Goal: Transaction & Acquisition: Purchase product/service

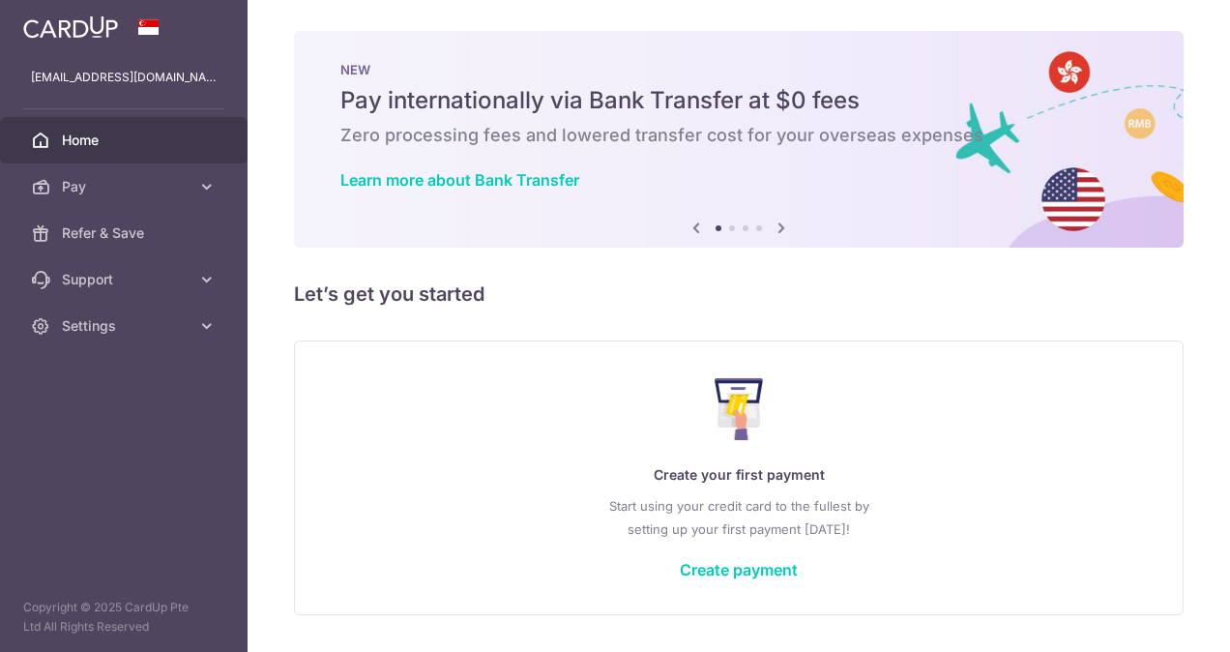
scroll to position [54, 0]
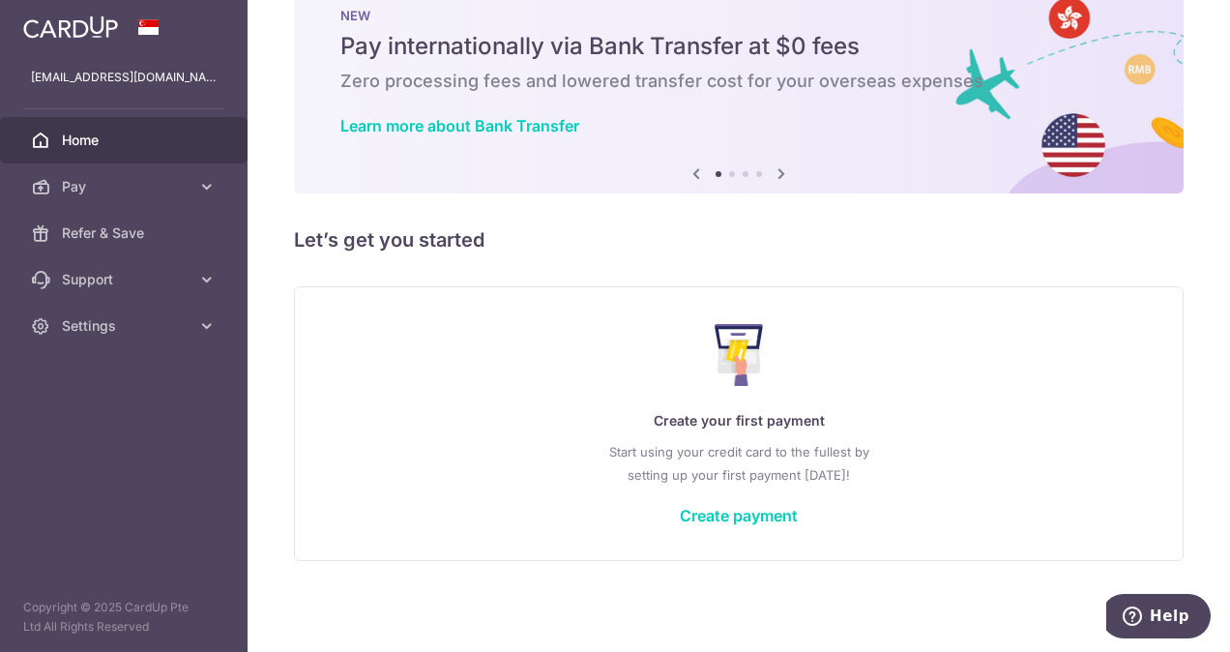
click at [731, 526] on div "Create your first payment Start using your credit card to the fullest by settin…" at bounding box center [738, 422] width 841 height 229
click at [731, 522] on link "Create payment" at bounding box center [739, 515] width 118 height 19
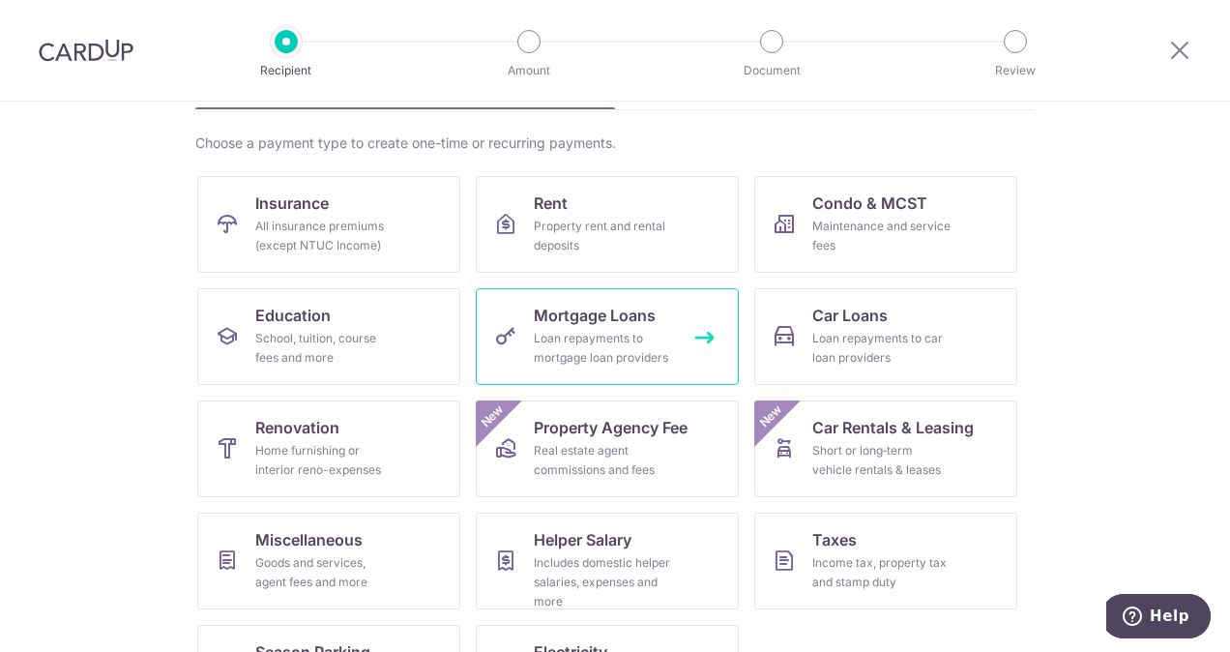
scroll to position [213, 0]
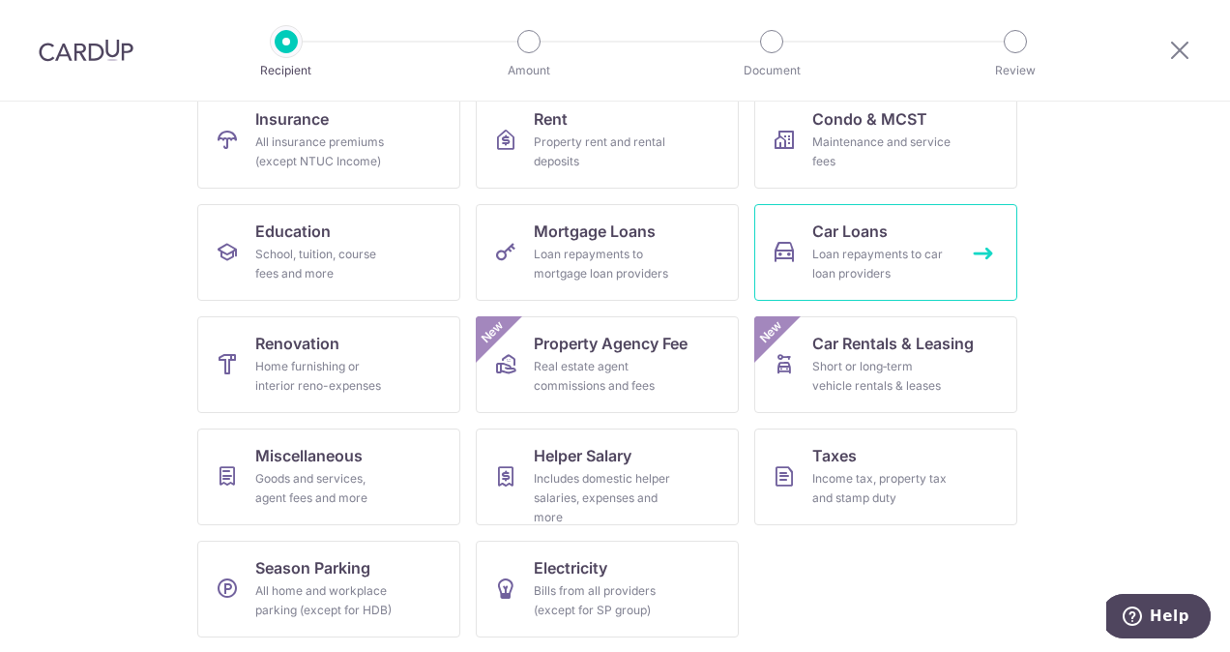
click at [886, 251] on div "Loan repayments to car loan providers" at bounding box center [881, 264] width 139 height 39
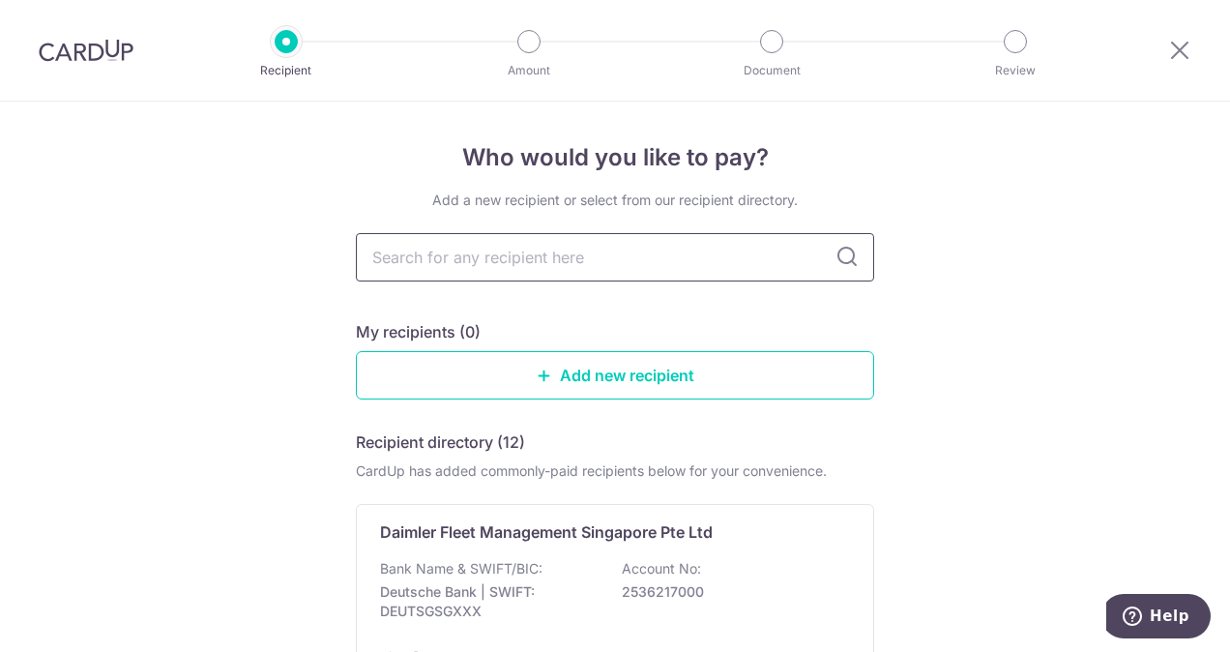
click at [601, 267] on input "text" at bounding box center [615, 257] width 518 height 48
type input "ocbc"
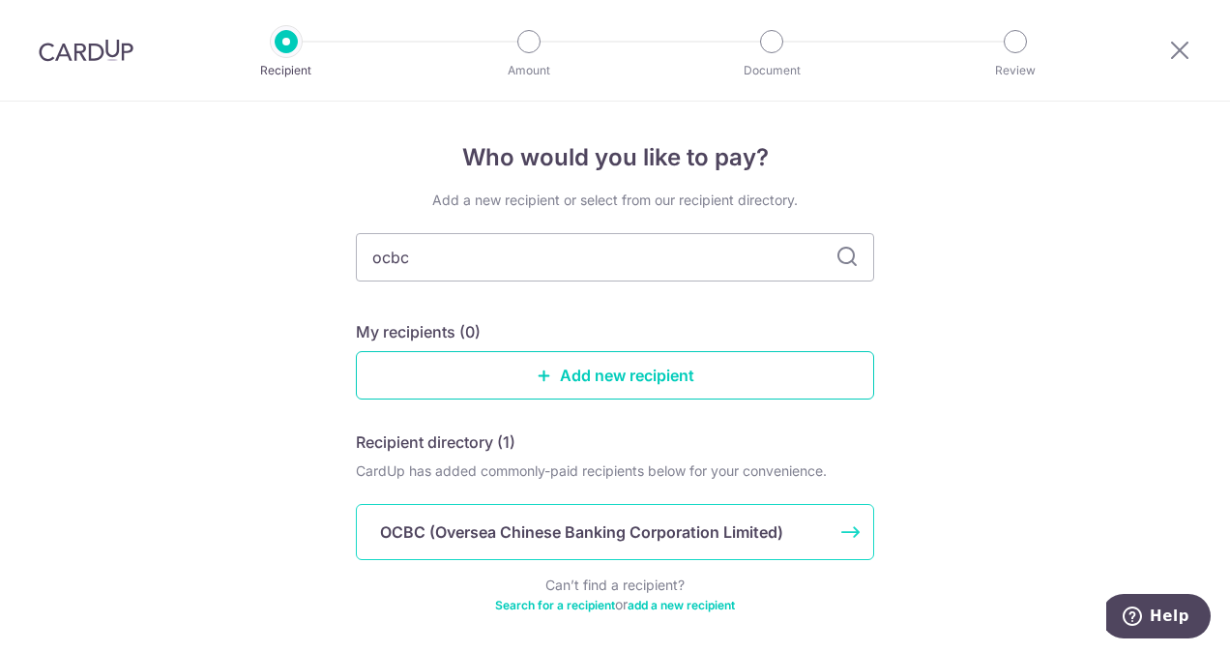
click at [552, 525] on p "OCBC (Oversea Chinese Banking Corporation Limited)" at bounding box center [581, 531] width 403 height 23
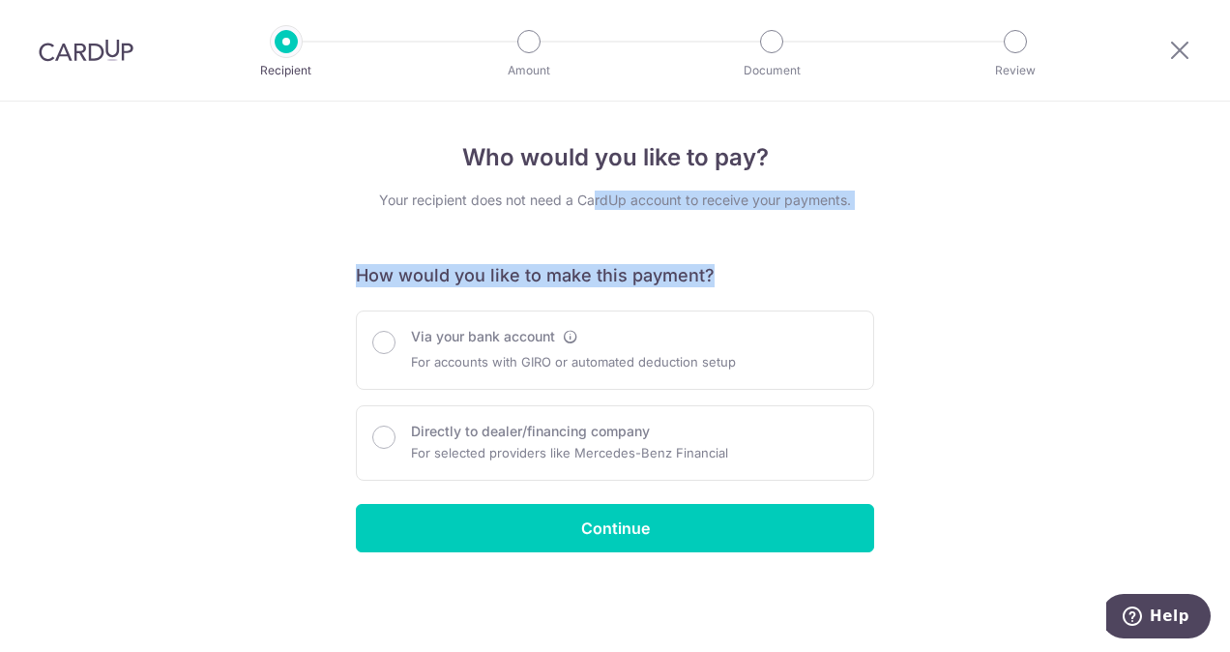
drag, startPoint x: 596, startPoint y: 187, endPoint x: 762, endPoint y: 217, distance: 169.0
click at [762, 217] on div "Who would you like to pay? Your recipient does not need a CardUp account to rec…" at bounding box center [615, 346] width 518 height 412
click at [702, 234] on div "Who would you like to pay? Your recipient does not need a CardUp account to rec…" at bounding box center [615, 346] width 518 height 412
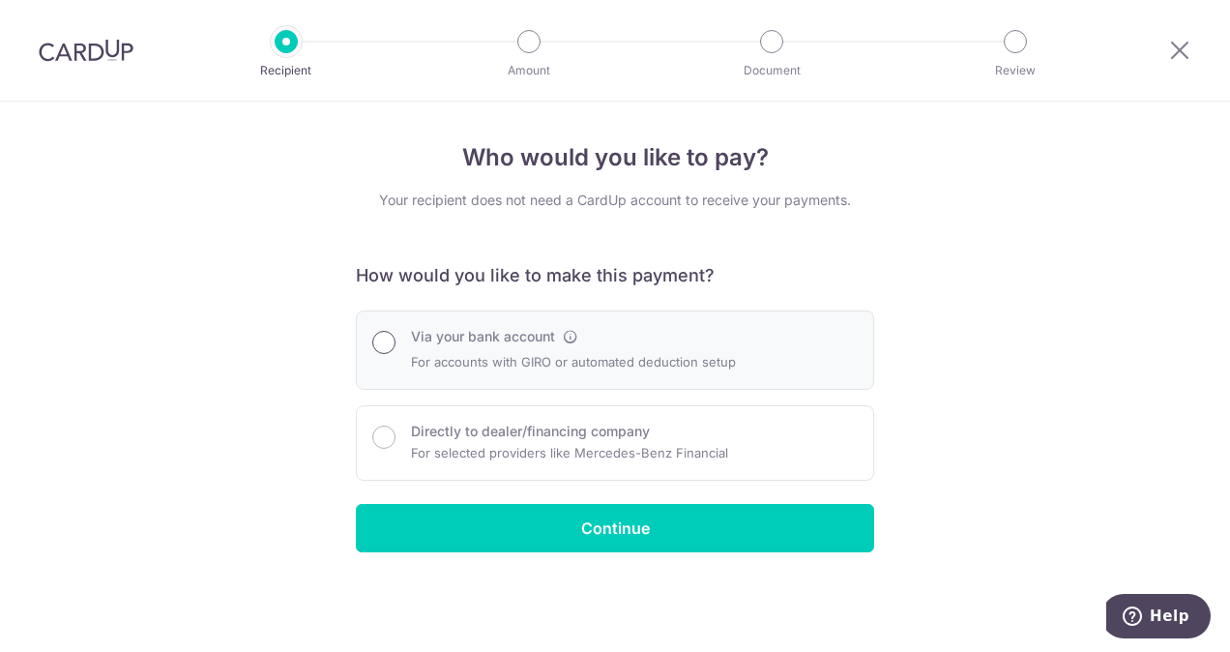
click at [381, 338] on input "Via your bank account" at bounding box center [383, 342] width 23 height 23
radio input "true"
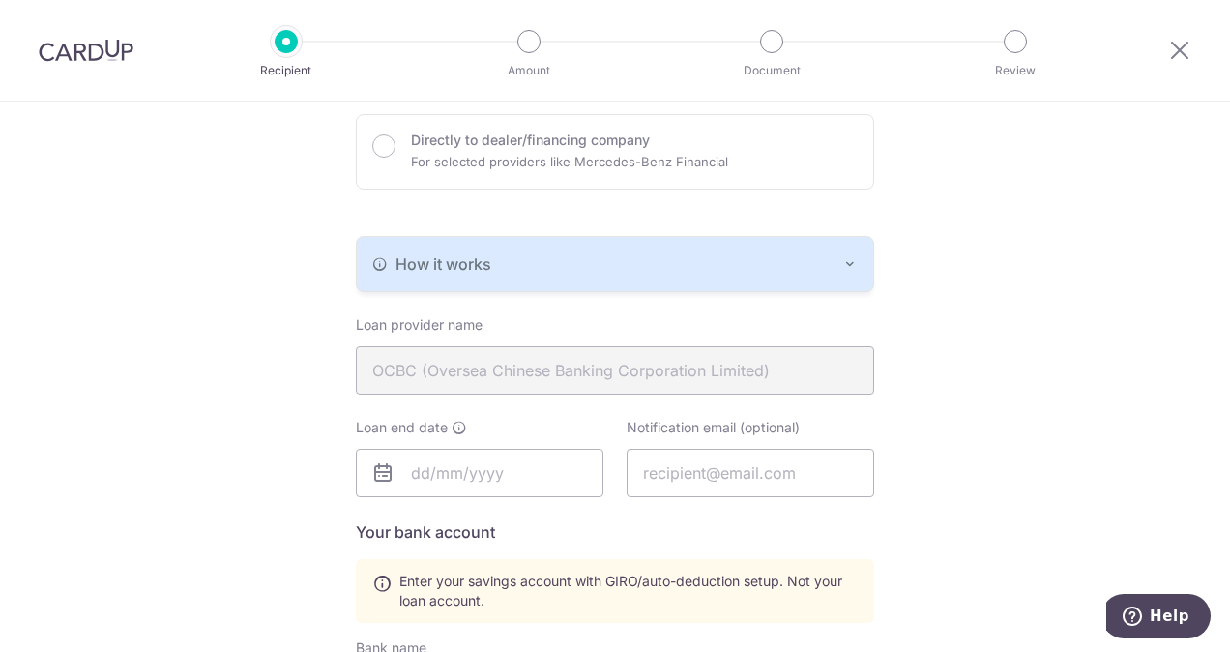
scroll to position [293, 0]
click at [824, 246] on button "How it works" at bounding box center [615, 262] width 516 height 54
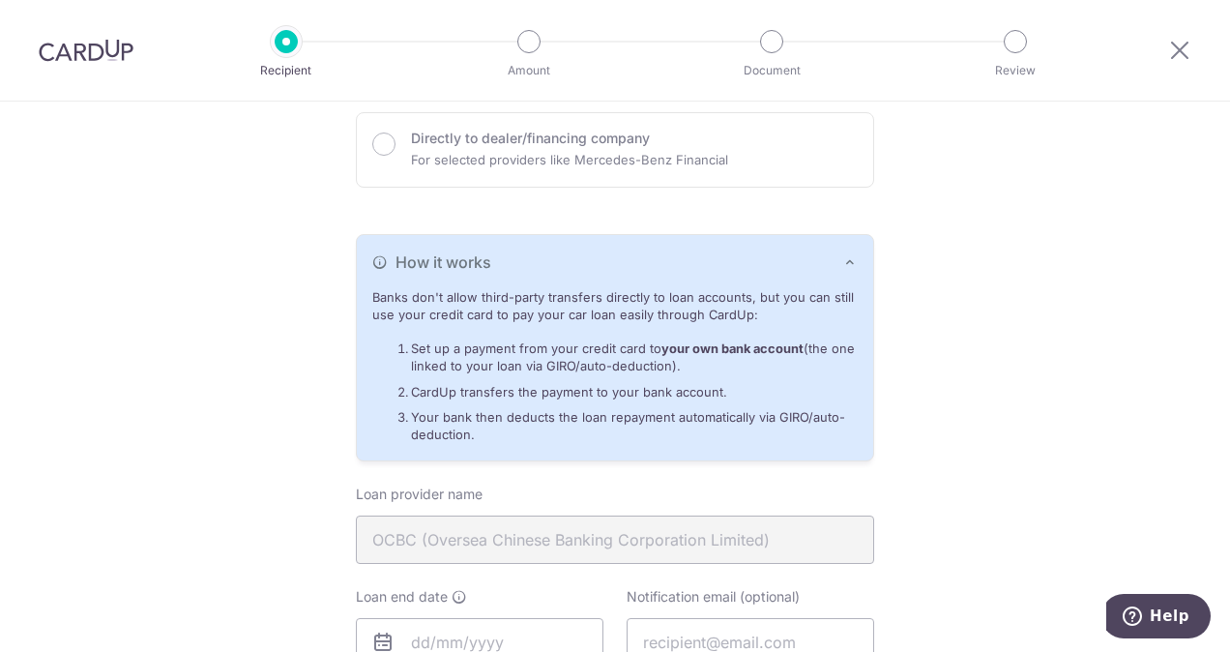
scroll to position [409, 0]
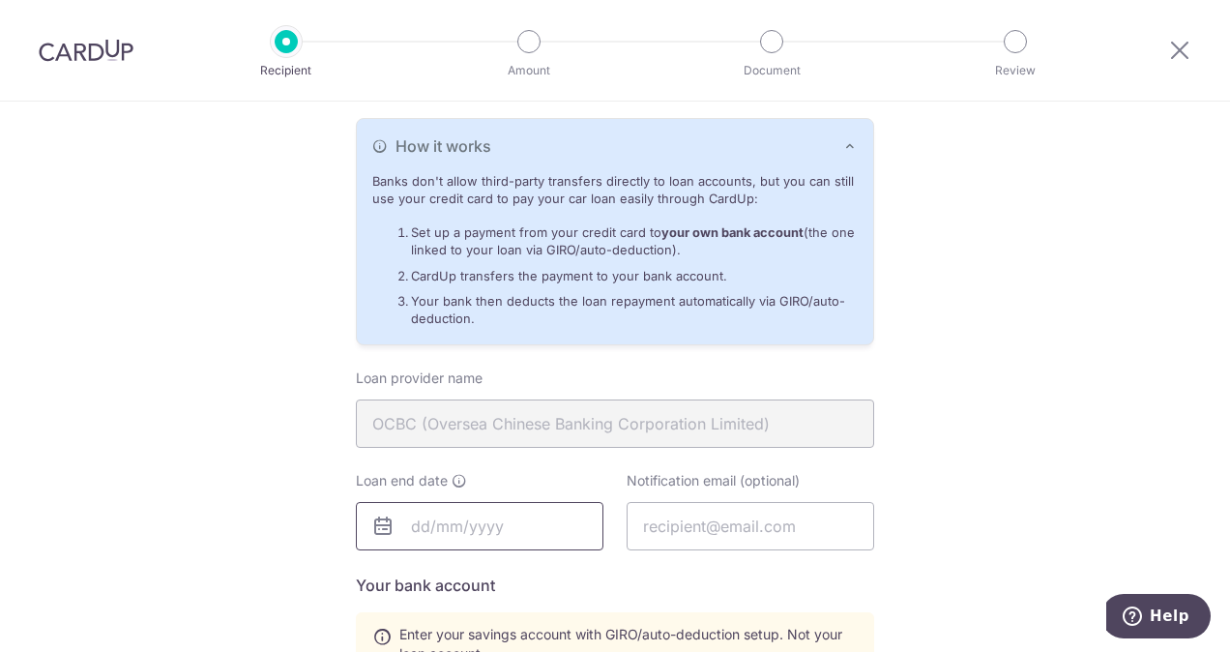
click at [470, 516] on input "text" at bounding box center [480, 526] width 248 height 48
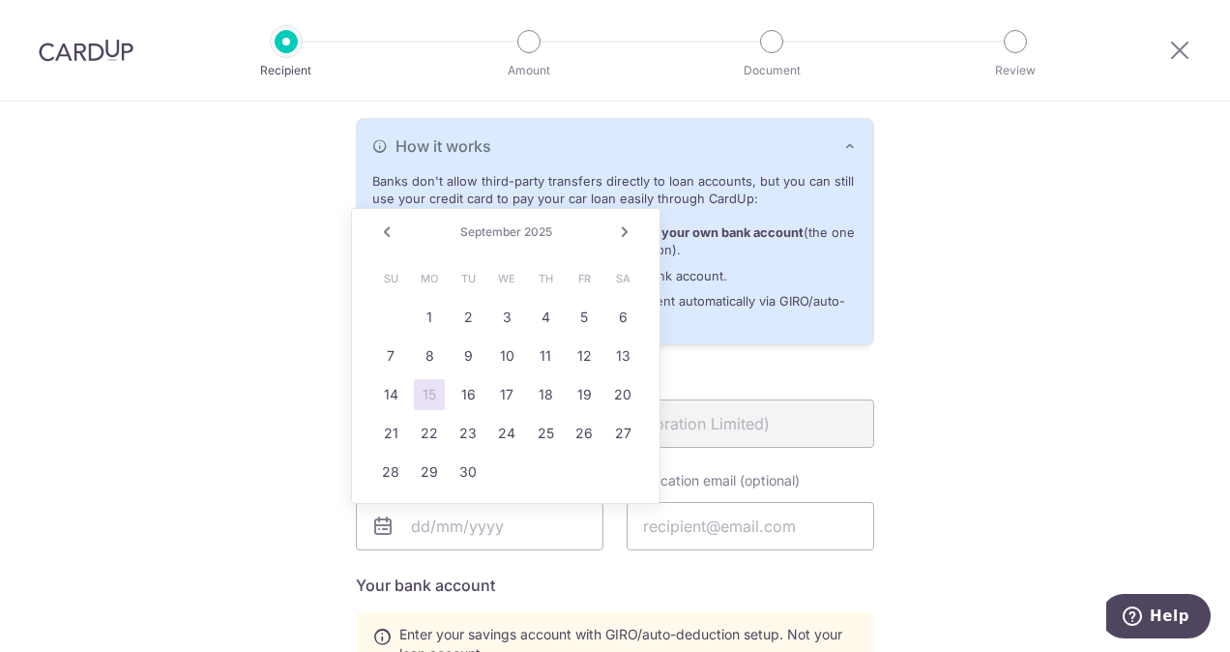
click at [621, 225] on link "Next" at bounding box center [624, 231] width 23 height 23
click at [389, 238] on link "Prev" at bounding box center [386, 231] width 23 height 23
click at [623, 233] on link "Next" at bounding box center [624, 231] width 23 height 23
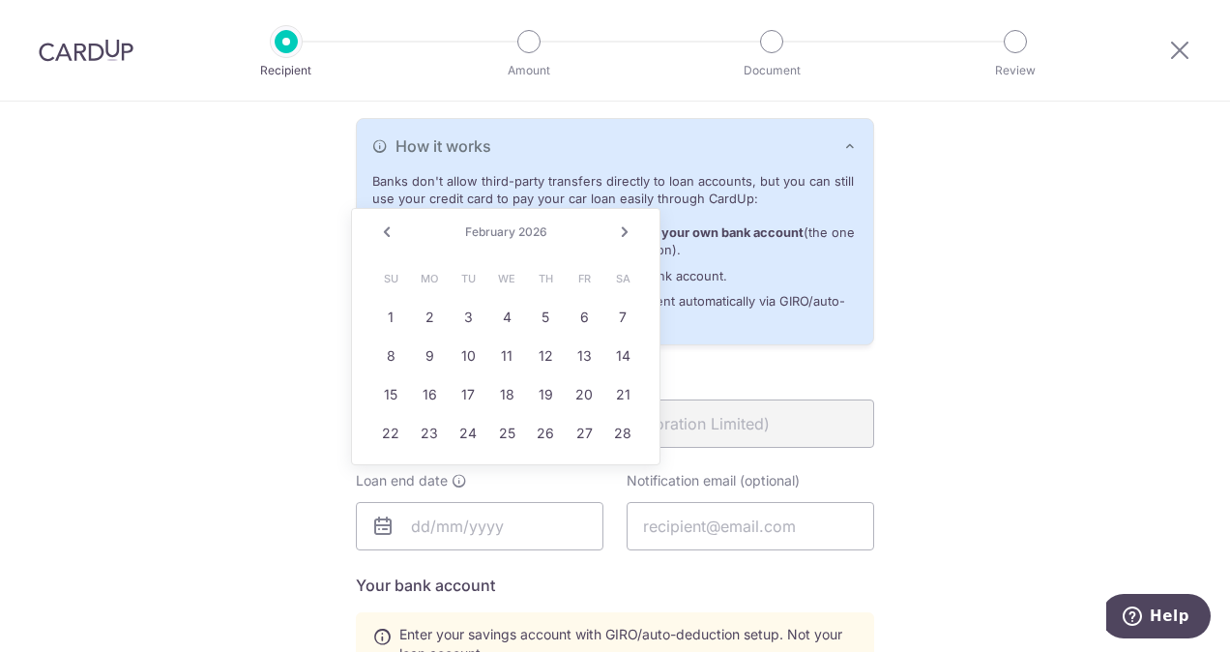
click at [623, 233] on link "Next" at bounding box center [624, 231] width 23 height 23
click at [632, 237] on link "Next" at bounding box center [624, 231] width 23 height 23
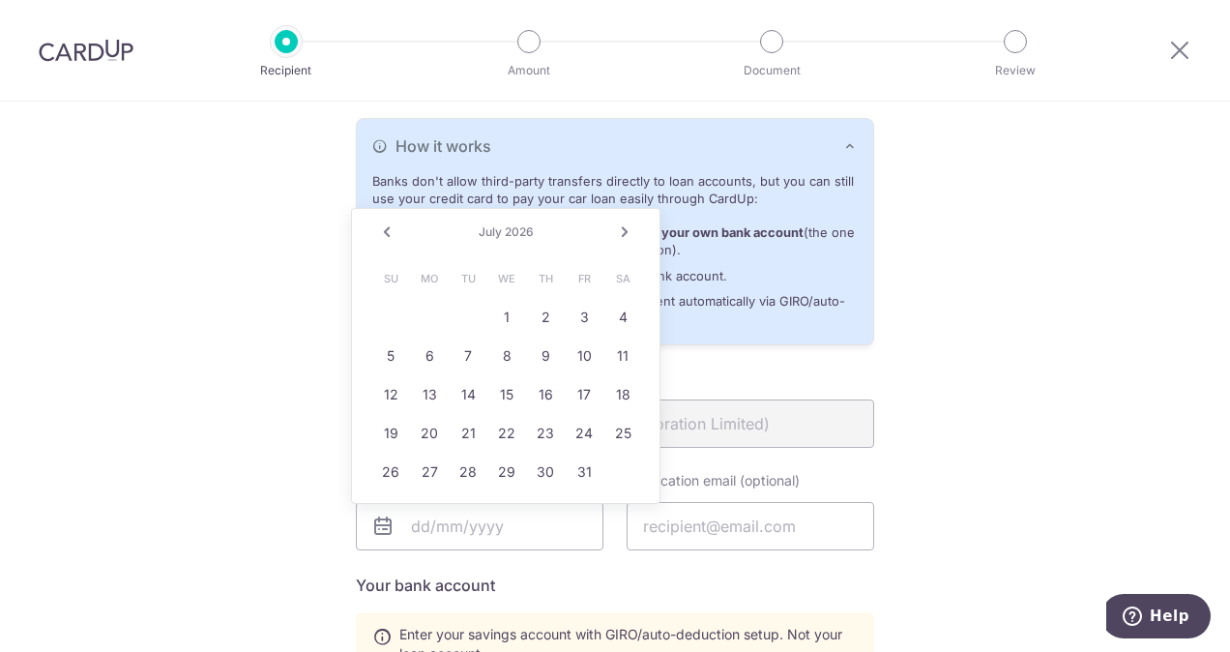
click at [632, 237] on link "Next" at bounding box center [624, 231] width 23 height 23
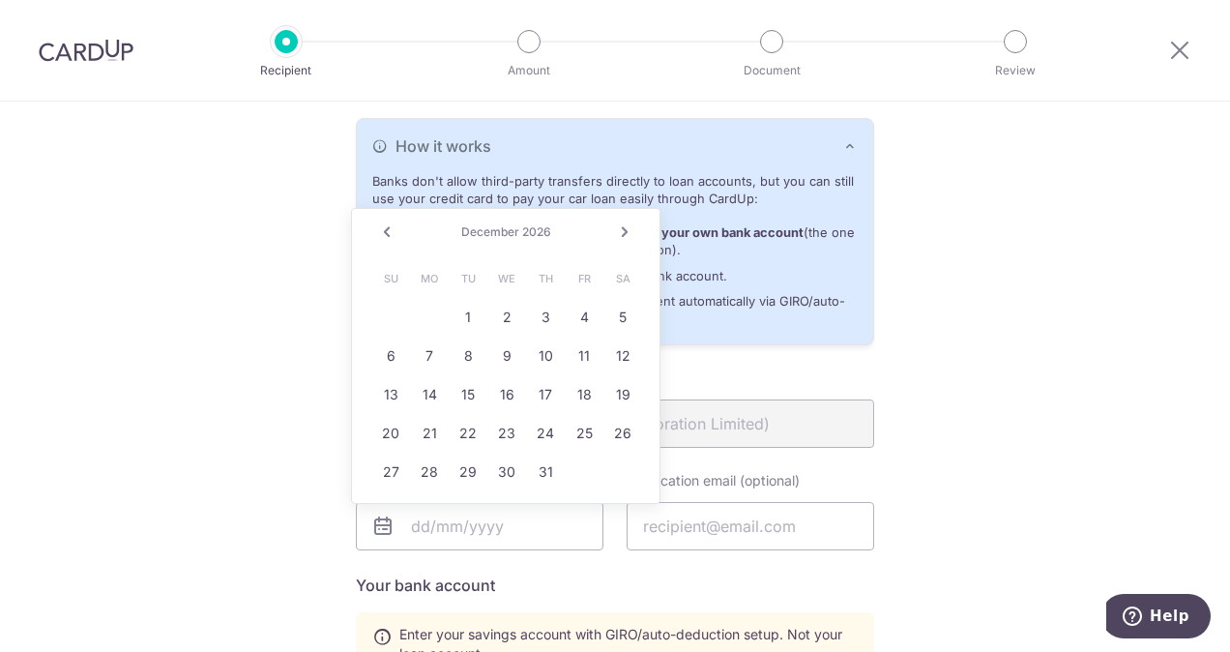
click at [632, 237] on link "Next" at bounding box center [624, 231] width 23 height 23
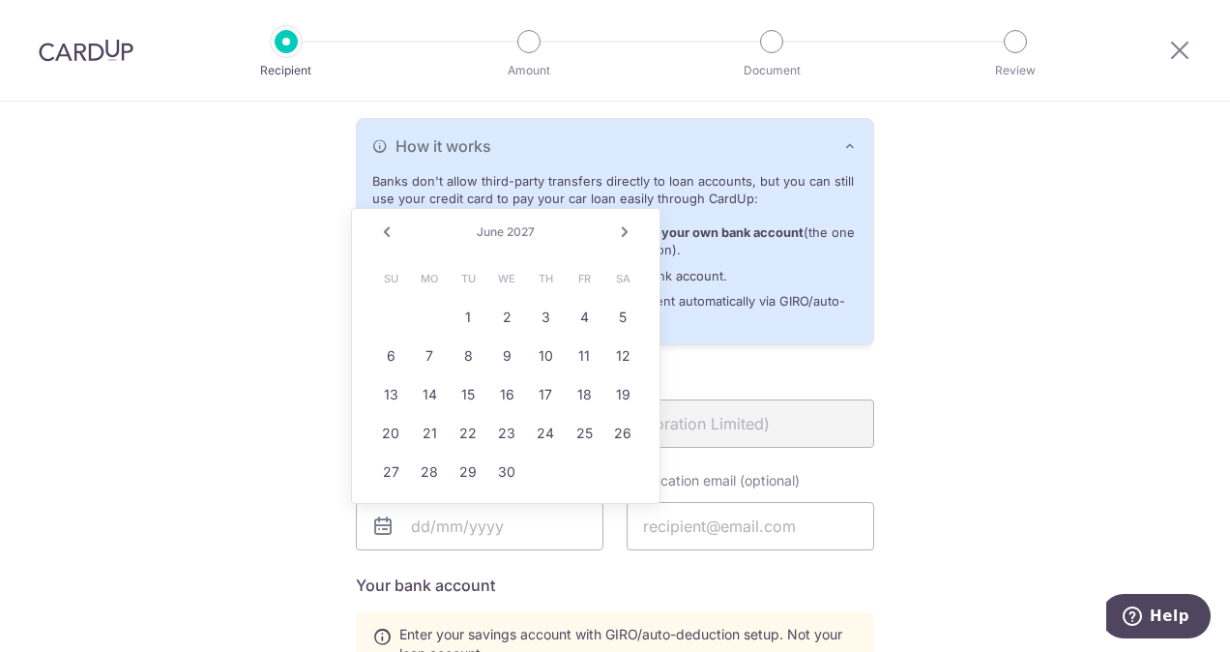
click at [632, 237] on link "Next" at bounding box center [624, 231] width 23 height 23
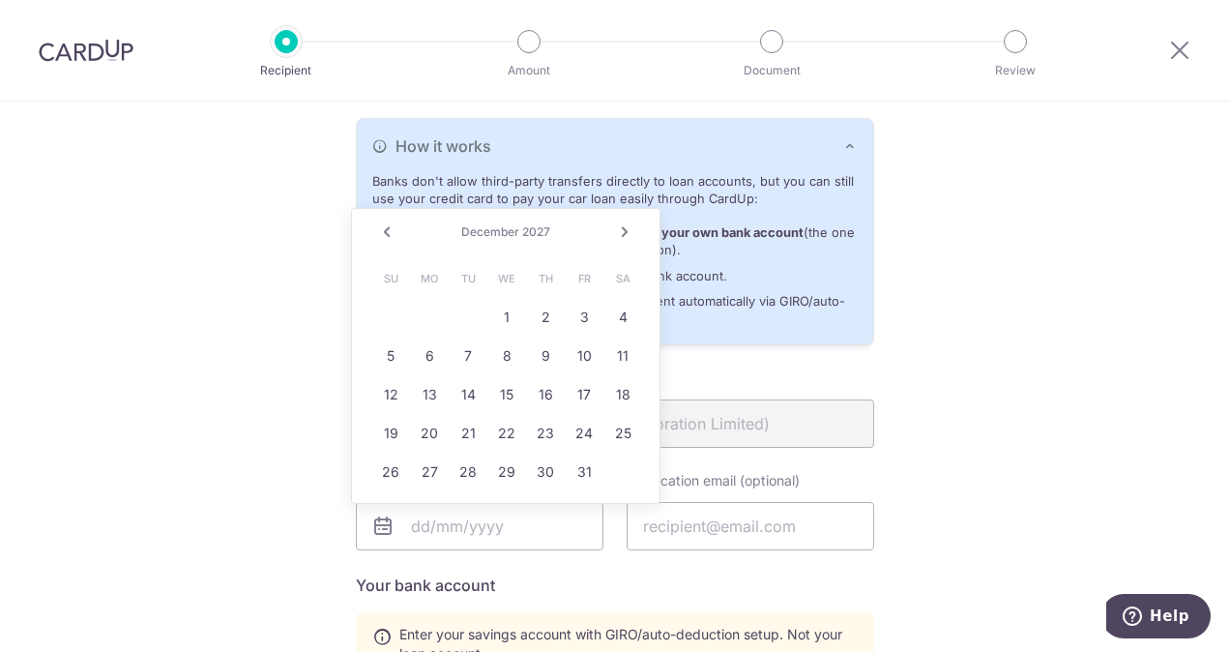
click at [632, 237] on link "Next" at bounding box center [624, 231] width 23 height 23
click at [383, 235] on link "Prev" at bounding box center [386, 231] width 23 height 23
click at [591, 352] on link "10" at bounding box center [584, 355] width 31 height 31
type input "12/10/2027"
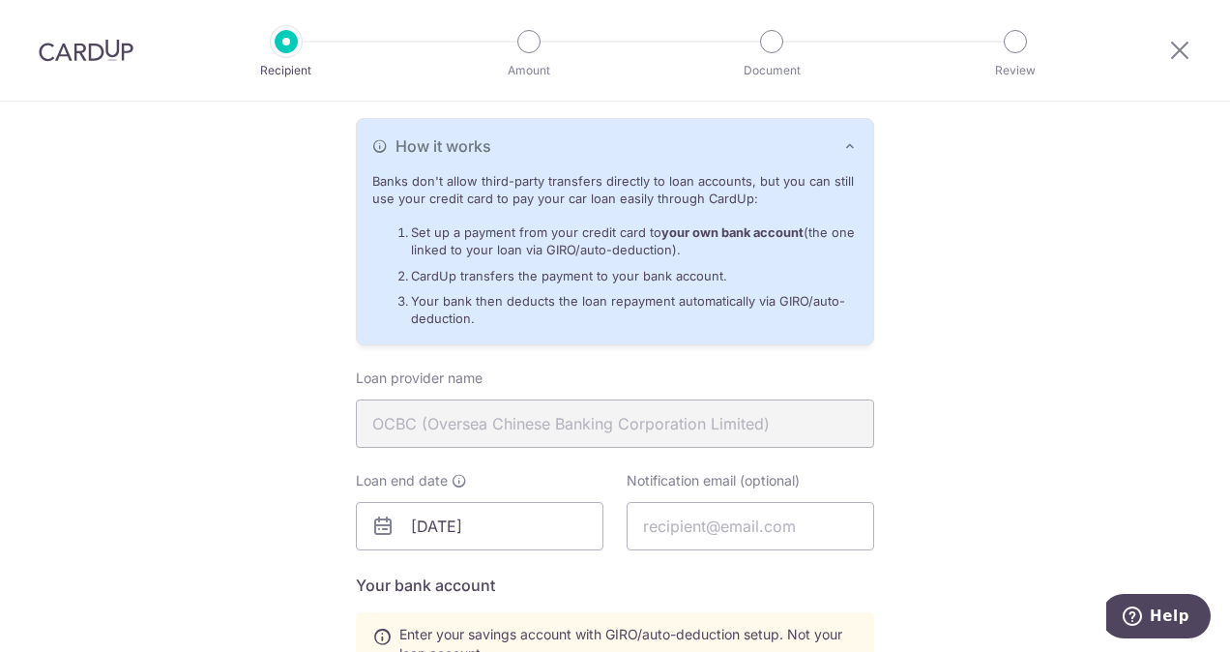
click at [984, 389] on div "Who would you like to pay? Your recipient does not need a CardUp account to rec…" at bounding box center [615, 451] width 1230 height 1517
click at [755, 531] on input "text" at bounding box center [751, 526] width 248 height 48
click at [1083, 572] on div "Who would you like to pay? Your recipient does not need a CardUp account to rec…" at bounding box center [615, 451] width 1230 height 1517
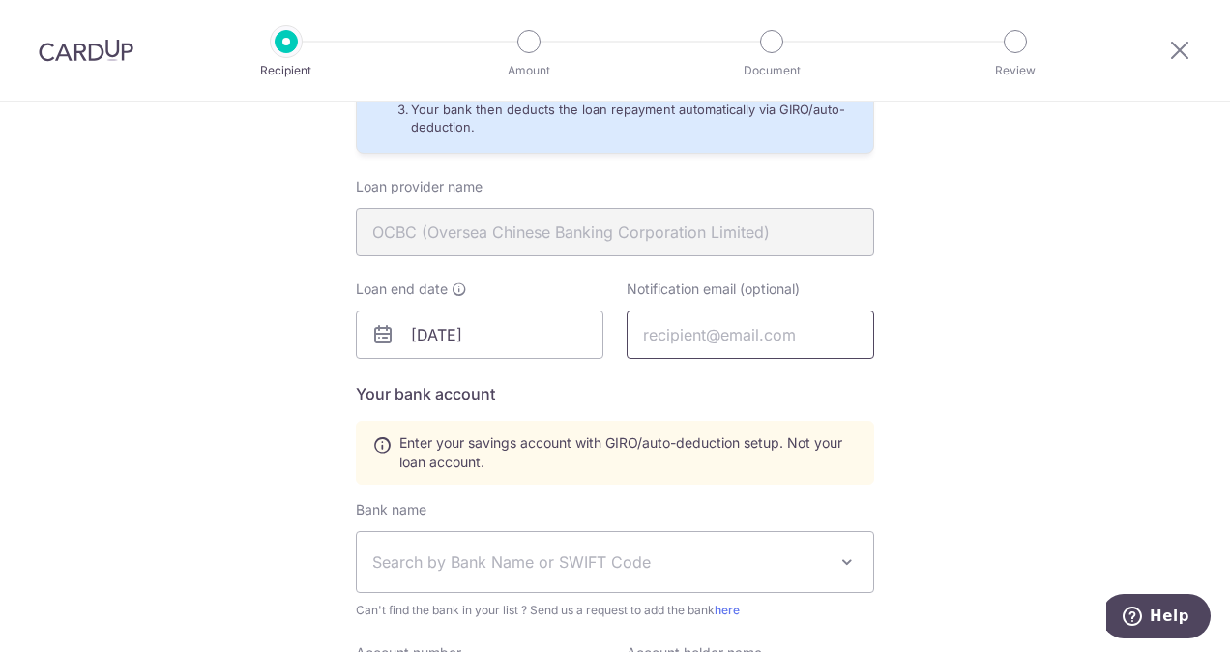
click at [715, 327] on input "text" at bounding box center [751, 334] width 248 height 48
type input "[EMAIL_ADDRESS][DOMAIN_NAME]"
click at [978, 371] on div "Who would you like to pay? Your recipient does not need a CardUp account to rec…" at bounding box center [615, 259] width 1230 height 1517
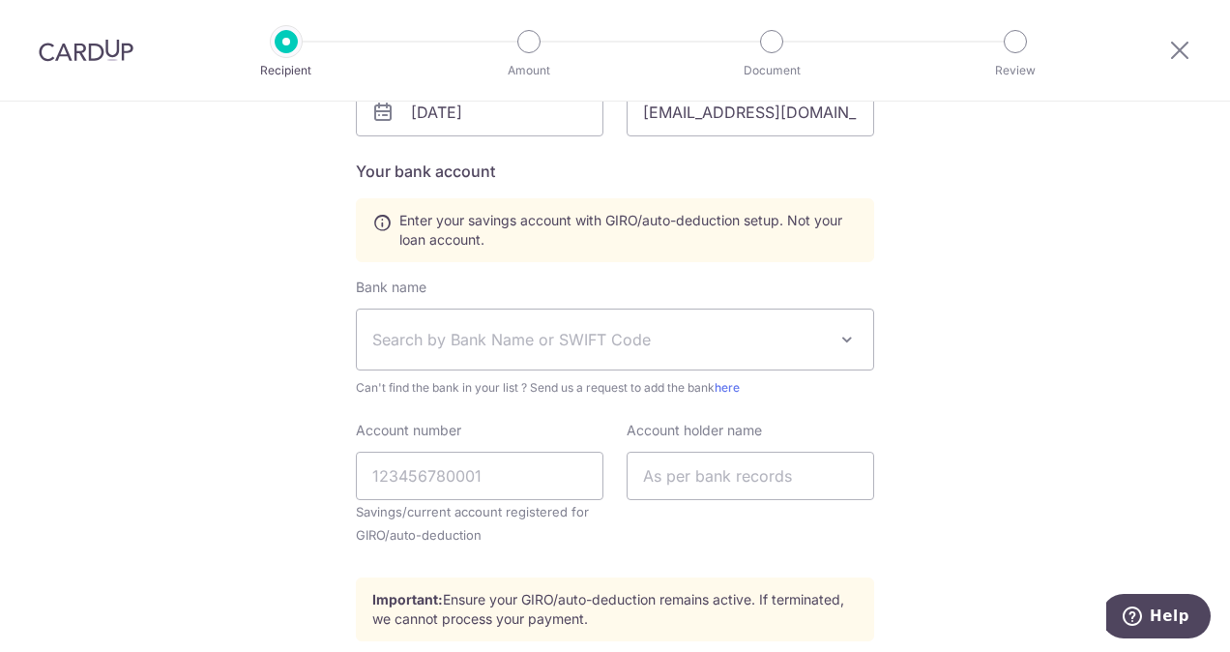
scroll to position [825, 0]
click at [572, 331] on span "Search by Bank Name or SWIFT Code" at bounding box center [599, 337] width 454 height 23
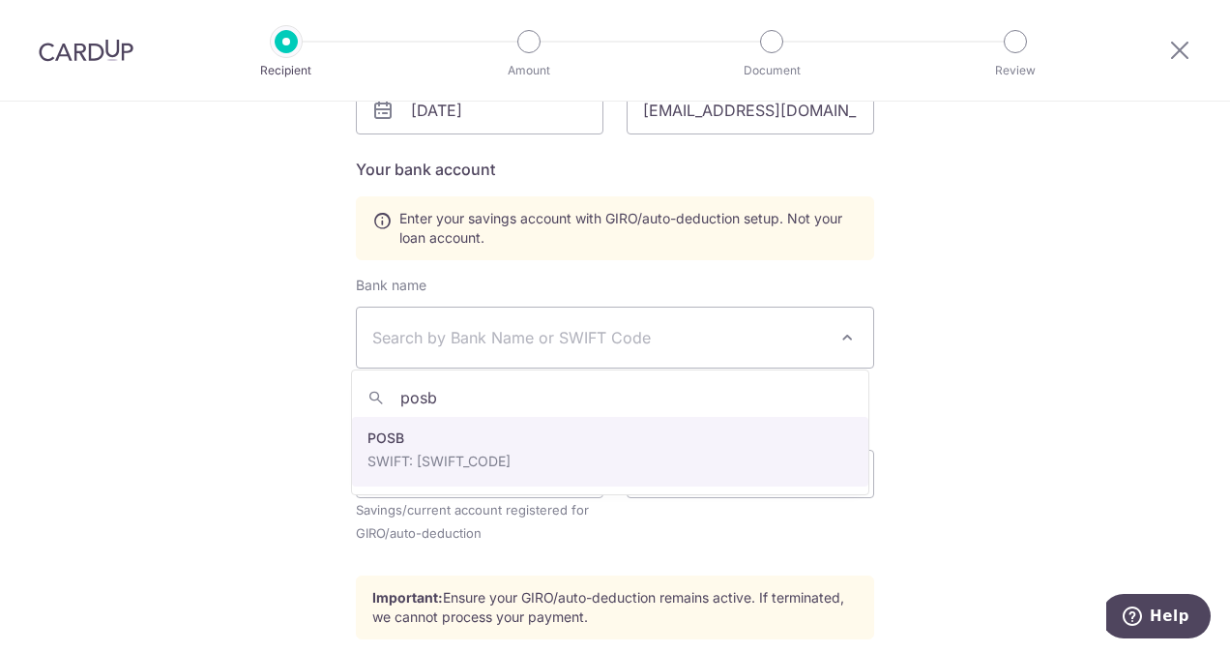
type input "posb"
select select "19"
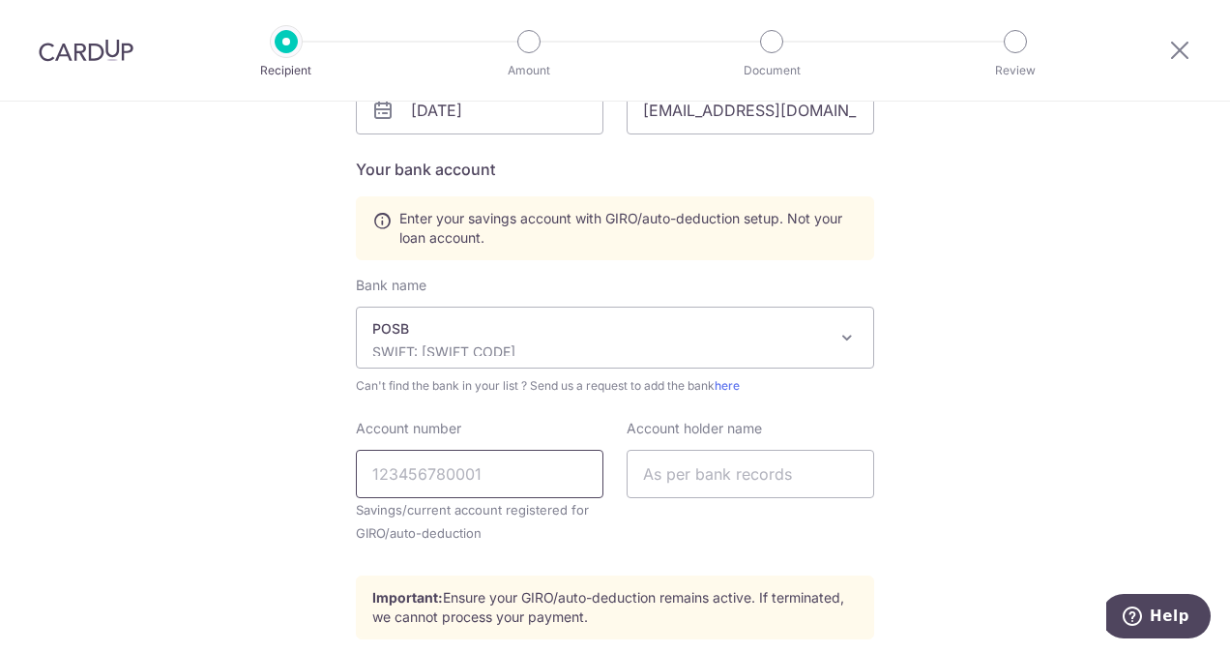
click at [427, 467] on input "Account number" at bounding box center [480, 474] width 248 height 48
type input "198174653"
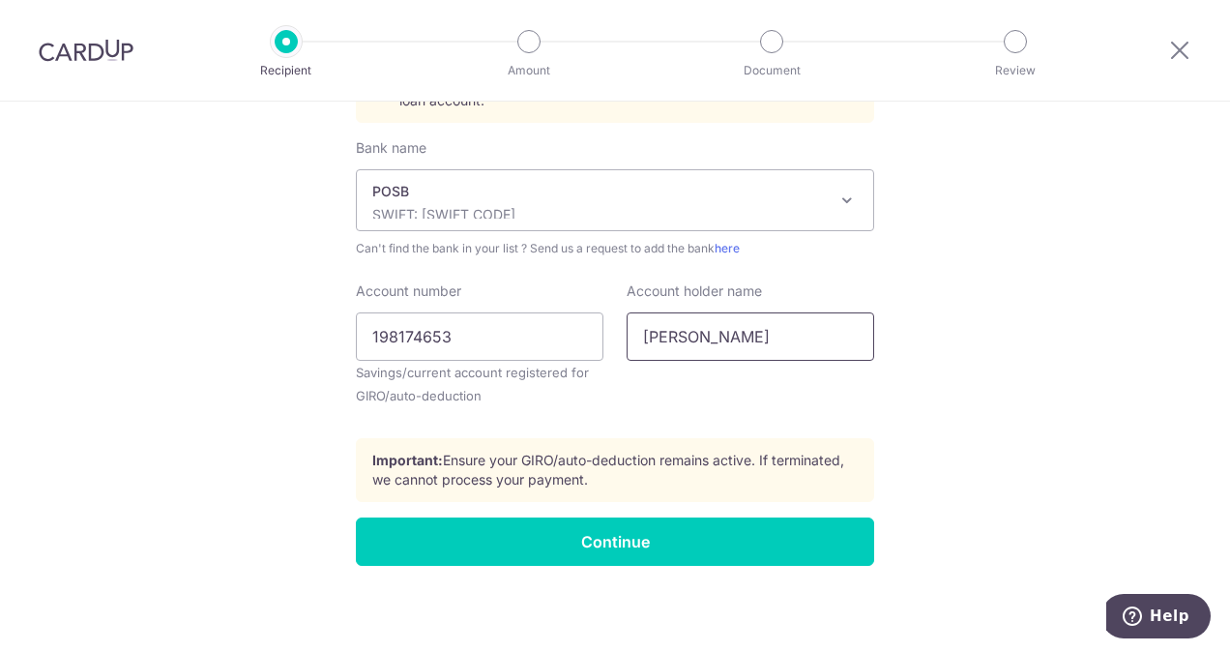
type input "Muhammad Fashli bin Jamil"
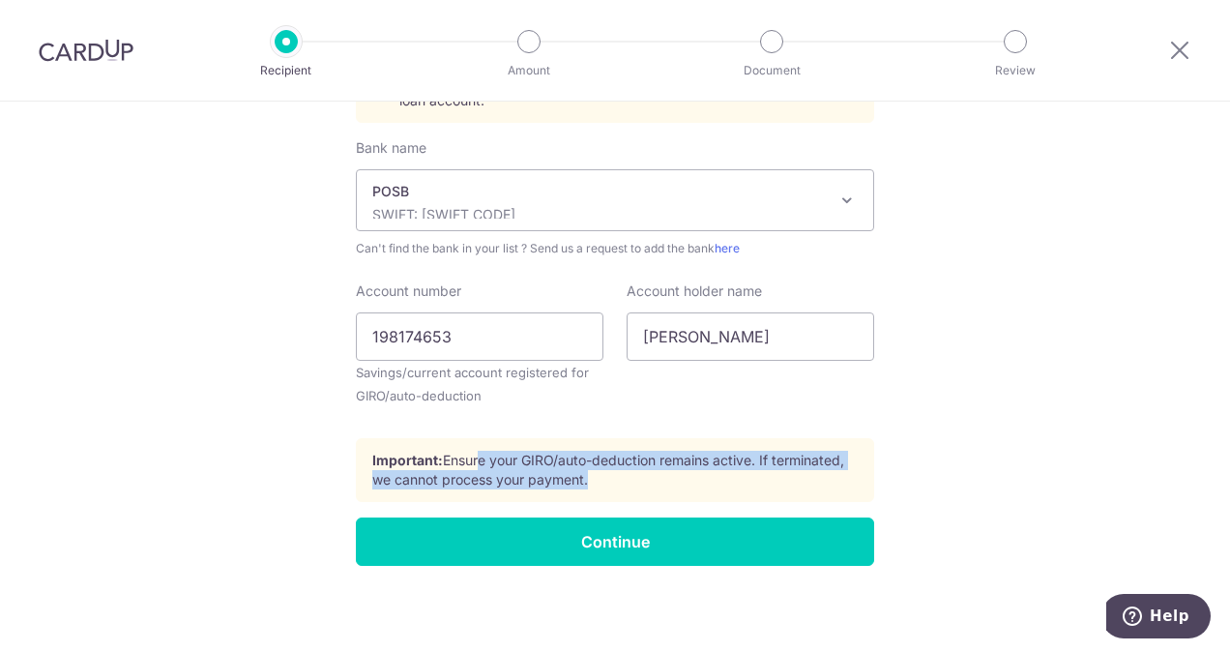
drag, startPoint x: 470, startPoint y: 453, endPoint x: 580, endPoint y: 479, distance: 113.3
click at [580, 479] on p "Important: Ensure your GIRO/auto-deduction remains active. If terminated, we ca…" at bounding box center [614, 470] width 485 height 39
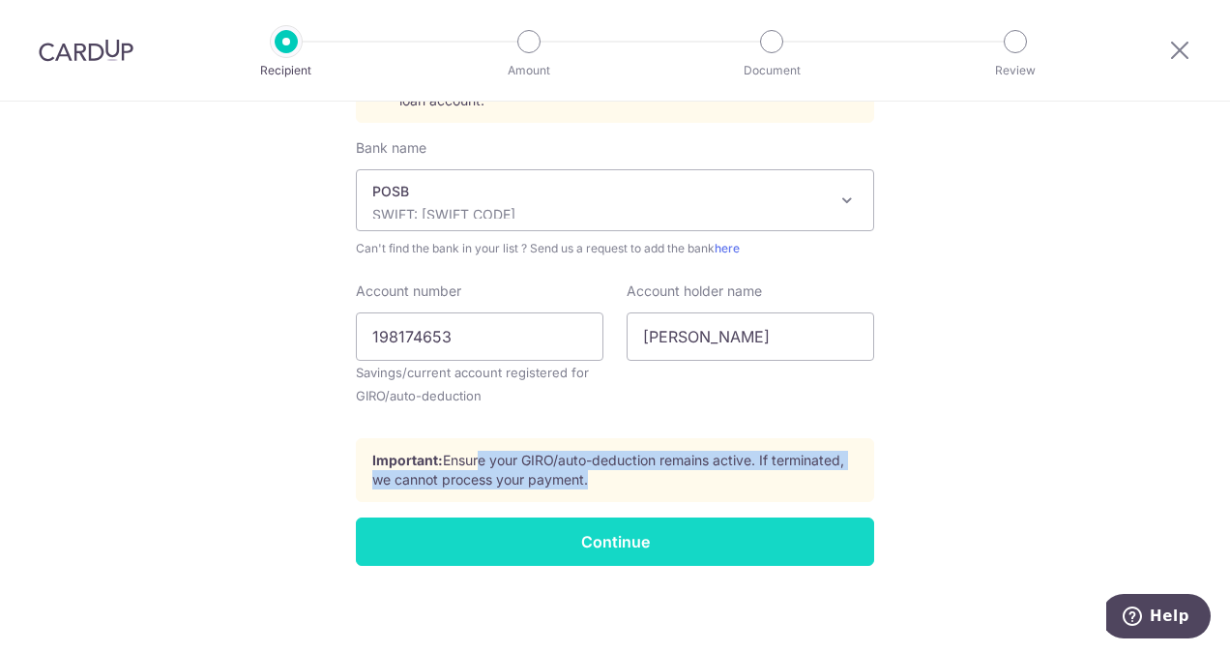
click at [617, 551] on input "Continue" at bounding box center [615, 541] width 518 height 48
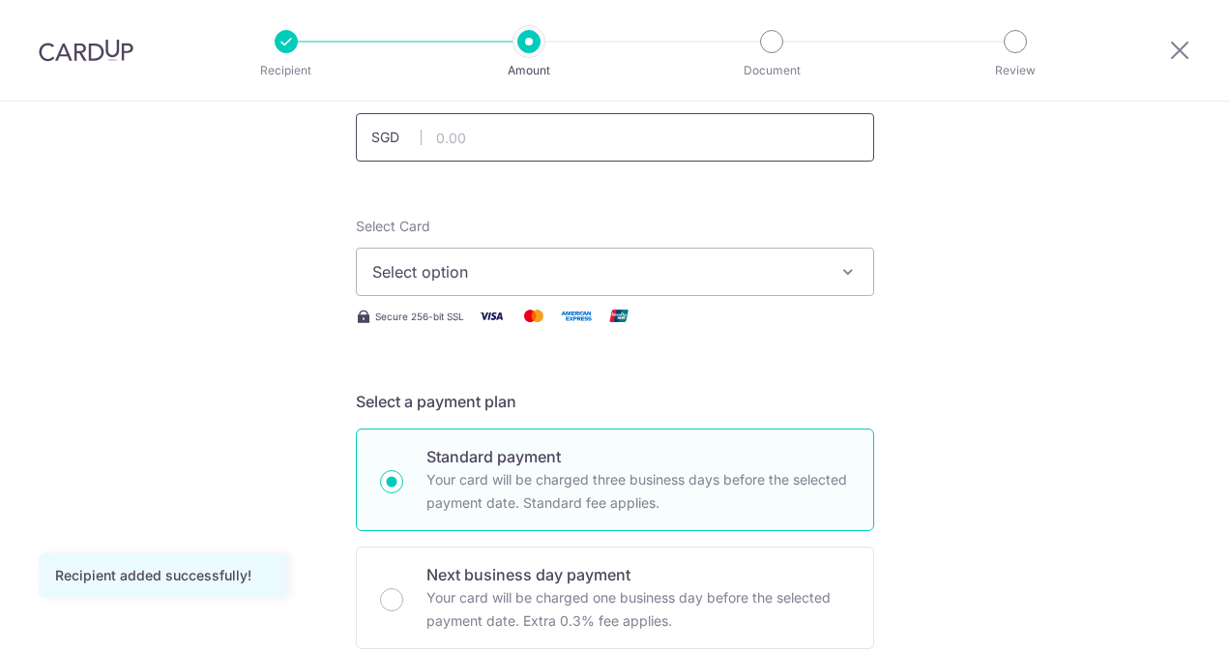
click at [509, 126] on input "text" at bounding box center [615, 137] width 518 height 48
type input "1,584.37"
click at [786, 272] on span "Select option" at bounding box center [597, 271] width 451 height 23
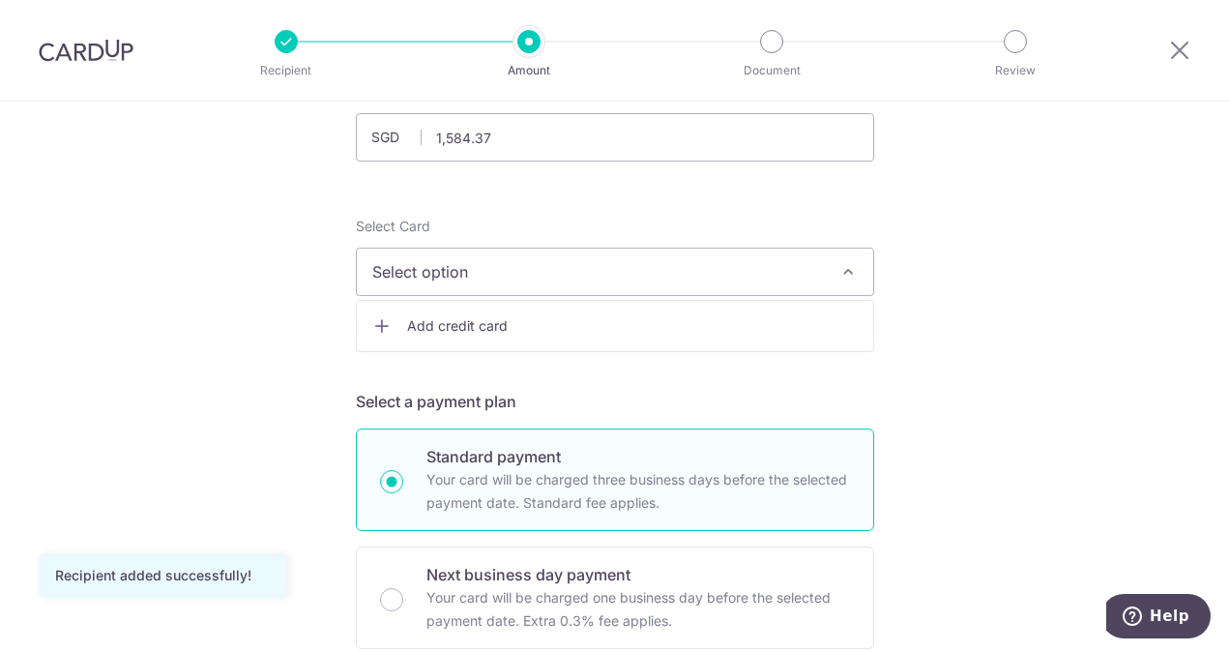
click at [588, 329] on span "Add credit card" at bounding box center [632, 325] width 451 height 19
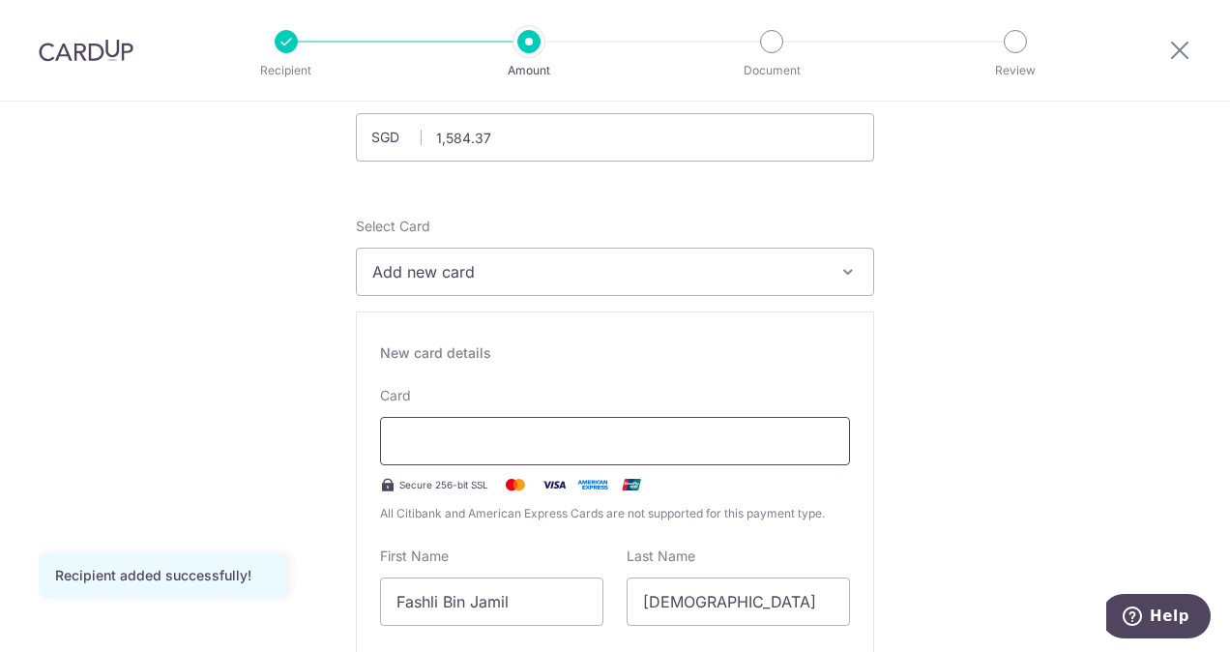
click at [522, 425] on div at bounding box center [615, 441] width 470 height 48
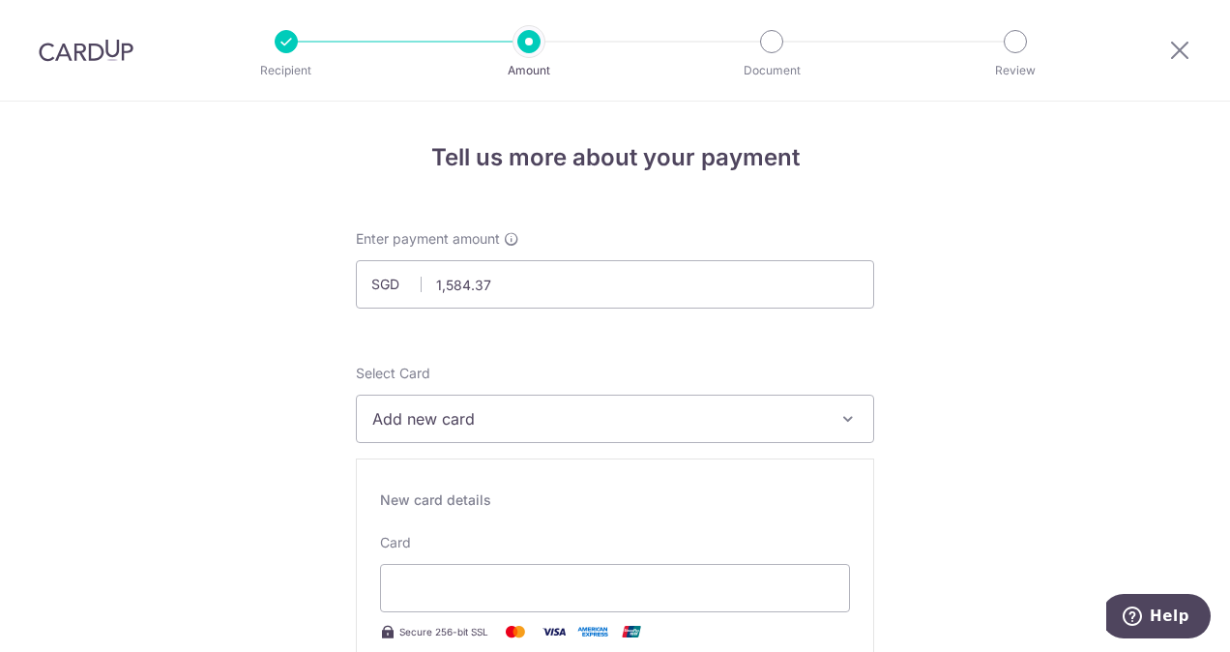
click at [409, 436] on button "Add new card" at bounding box center [615, 418] width 518 height 48
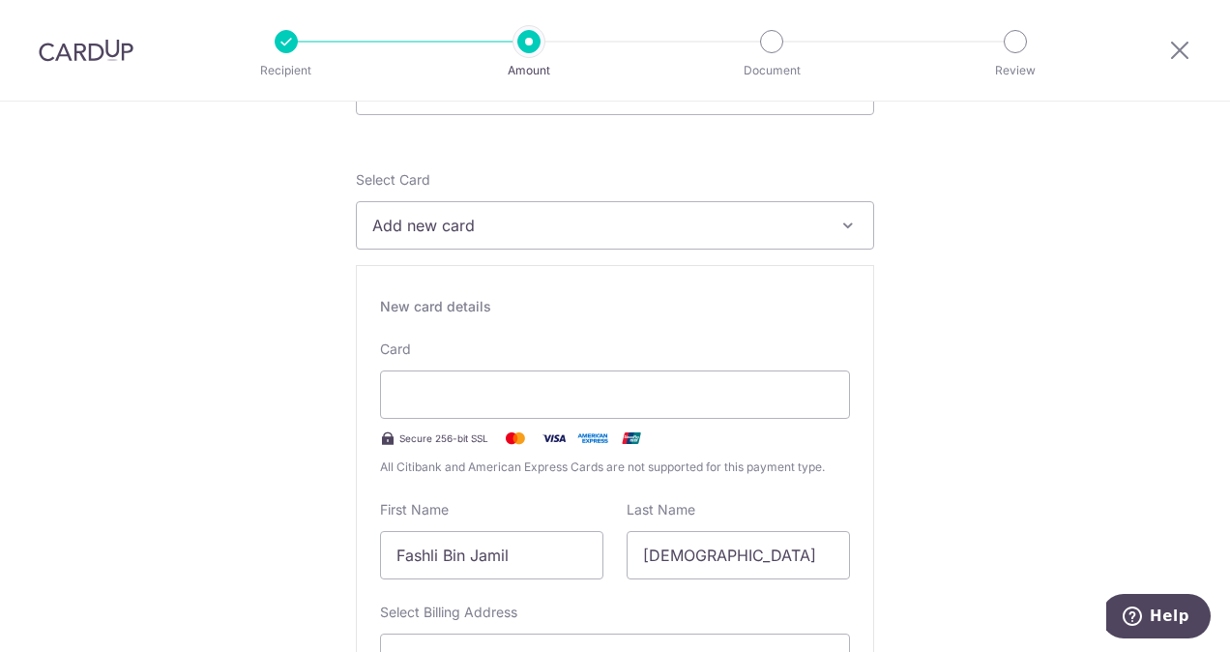
scroll to position [195, 0]
click at [858, 511] on div "New card details Card Secure 256-bit SSL All Citibank and American Express Card…" at bounding box center [615, 531] width 518 height 536
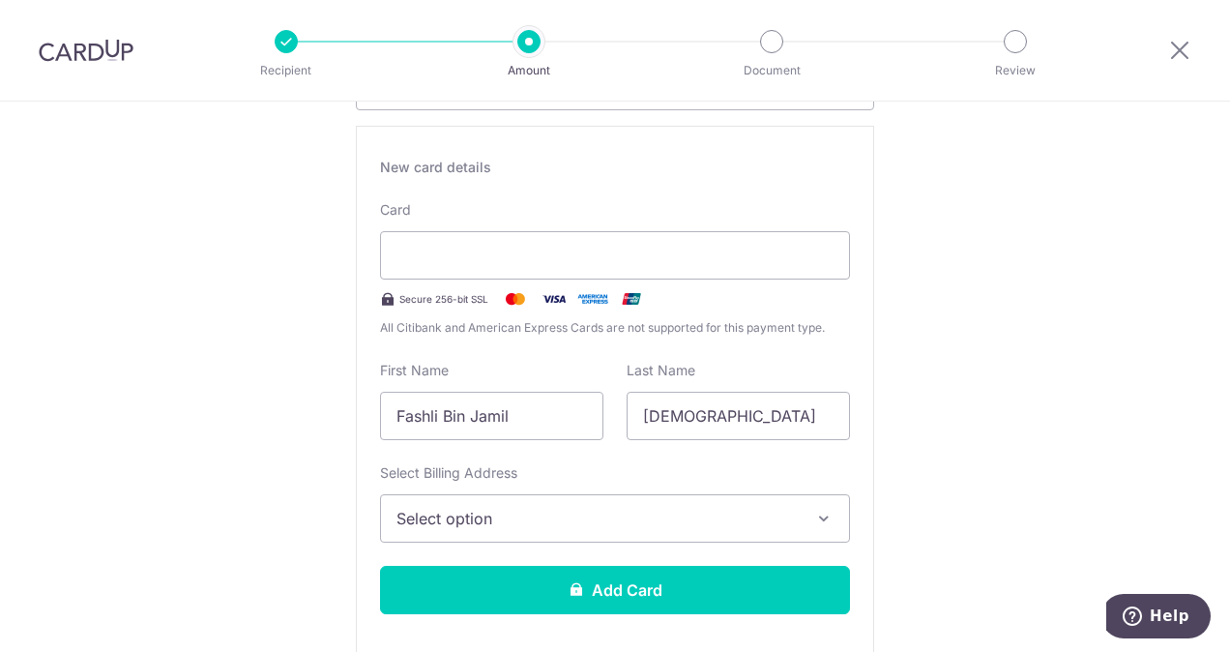
scroll to position [335, 0]
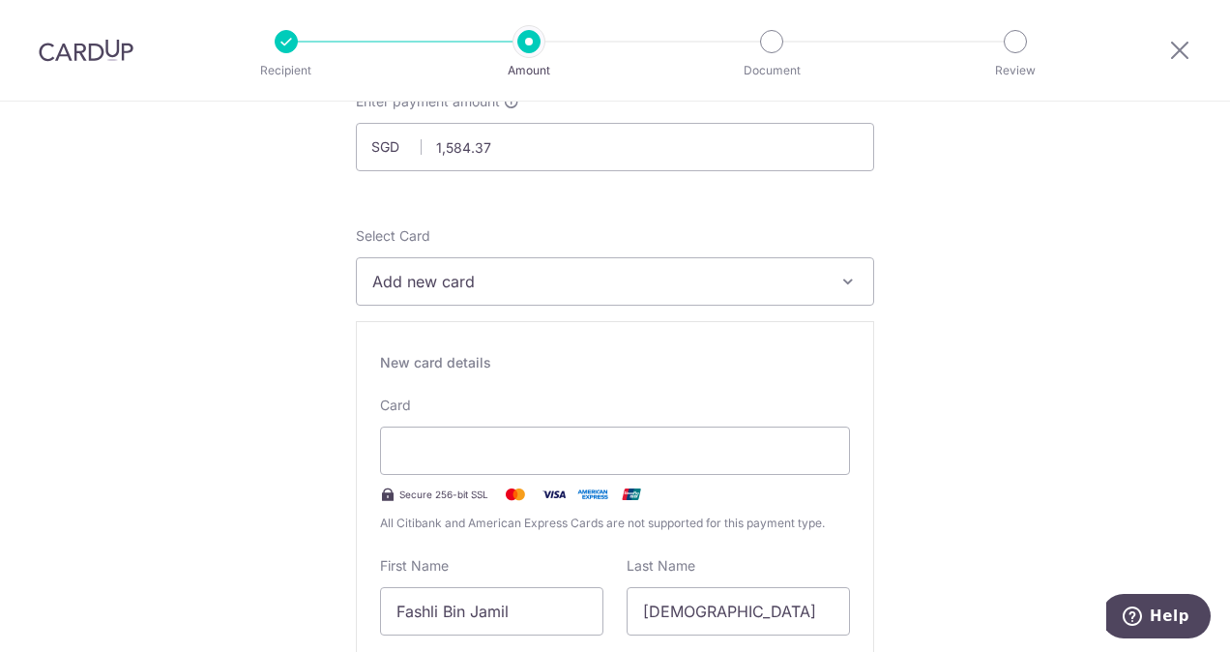
scroll to position [135, 0]
click at [453, 520] on span "All Citibank and American Express Cards are not supported for this payment type." at bounding box center [615, 524] width 470 height 19
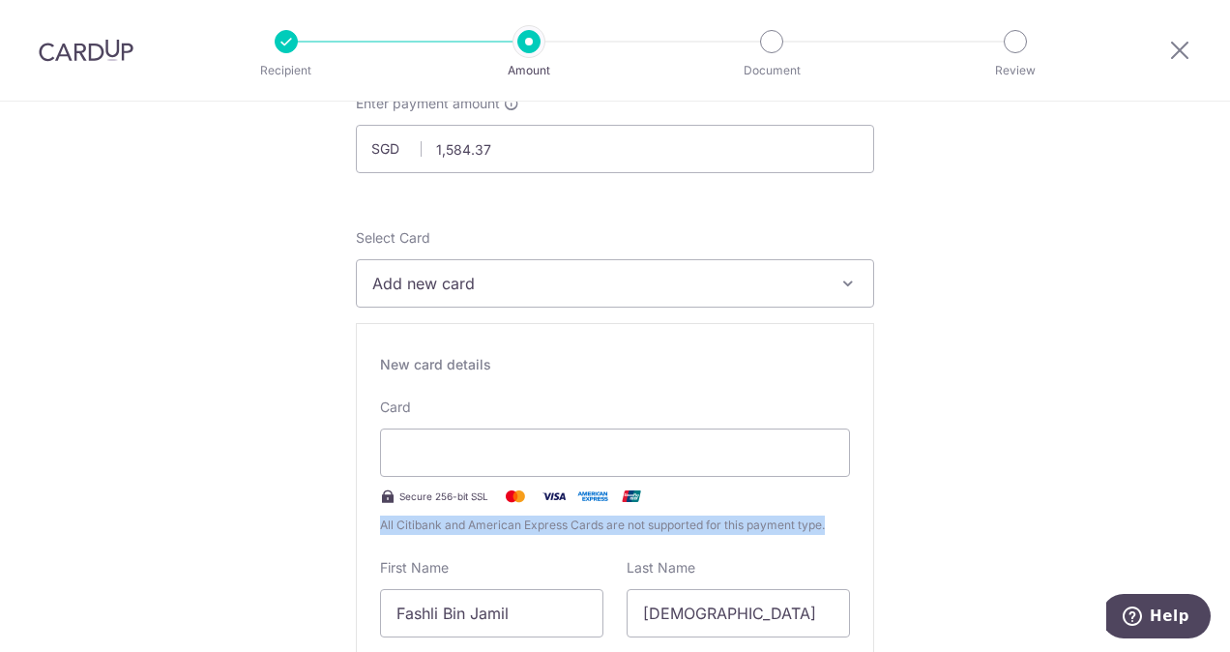
click at [453, 520] on span "All Citibank and American Express Cards are not supported for this payment type." at bounding box center [615, 524] width 470 height 19
drag, startPoint x: 453, startPoint y: 520, endPoint x: 489, endPoint y: 526, distance: 36.2
click at [489, 526] on span "All Citibank and American Express Cards are not supported for this payment type." at bounding box center [615, 524] width 470 height 19
click at [543, 532] on span "All Citibank and American Express Cards are not supported for this payment type." at bounding box center [615, 524] width 470 height 19
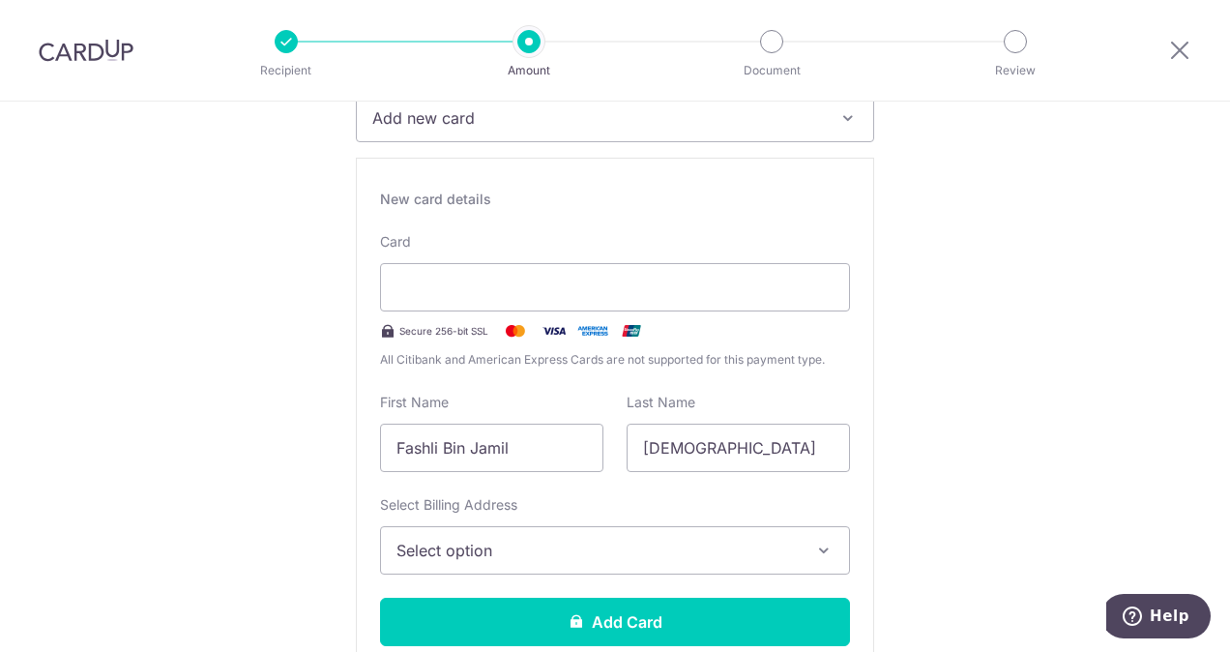
scroll to position [0, 0]
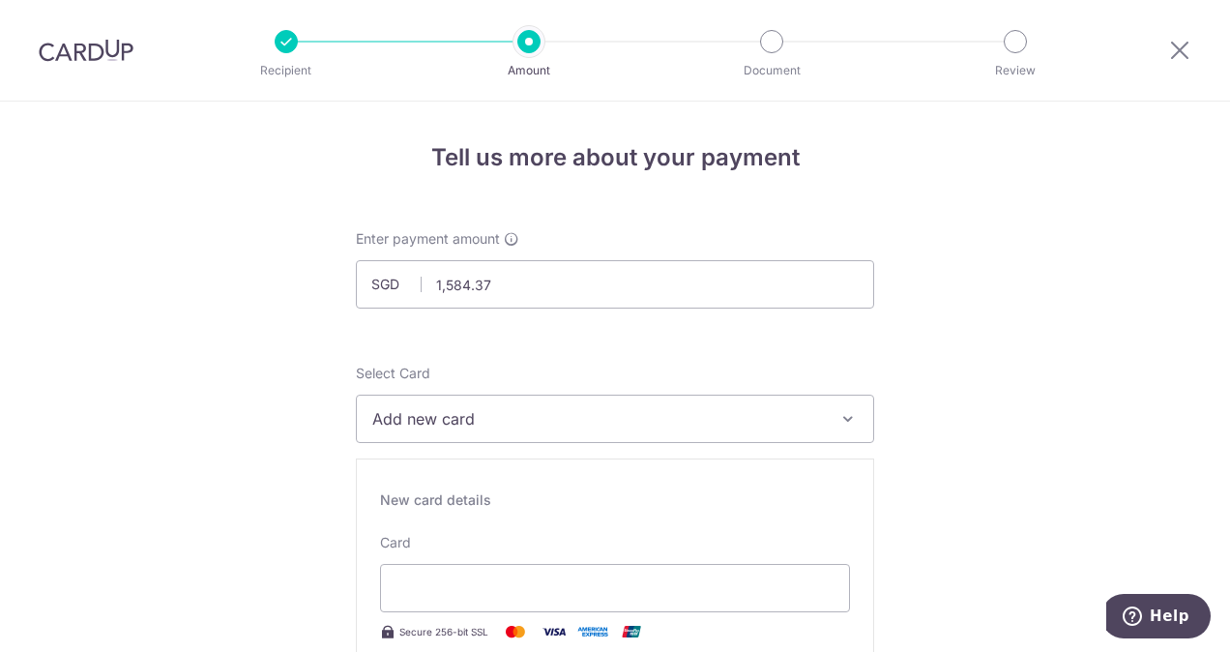
click at [1182, 63] on div at bounding box center [1179, 50] width 101 height 101
drag, startPoint x: 1180, startPoint y: 60, endPoint x: 727, endPoint y: 106, distance: 454.9
click at [1180, 60] on icon at bounding box center [1179, 50] width 23 height 24
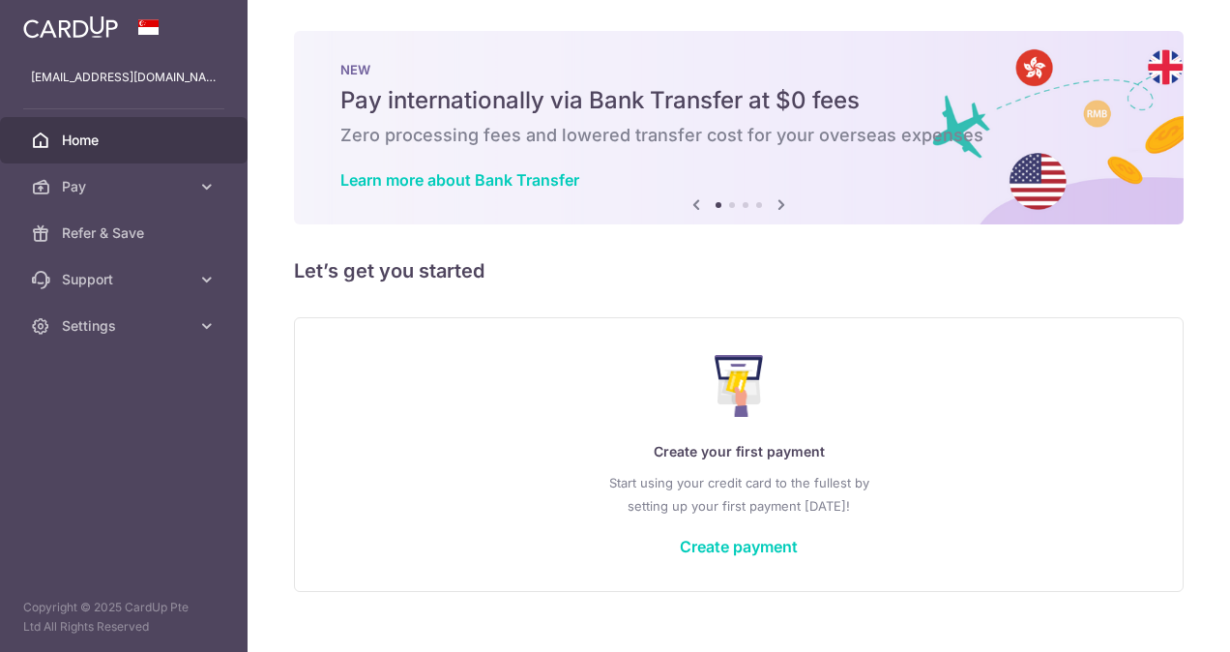
click at [453, 389] on div "Create your first payment Start using your credit card to the fullest by settin…" at bounding box center [738, 453] width 841 height 229
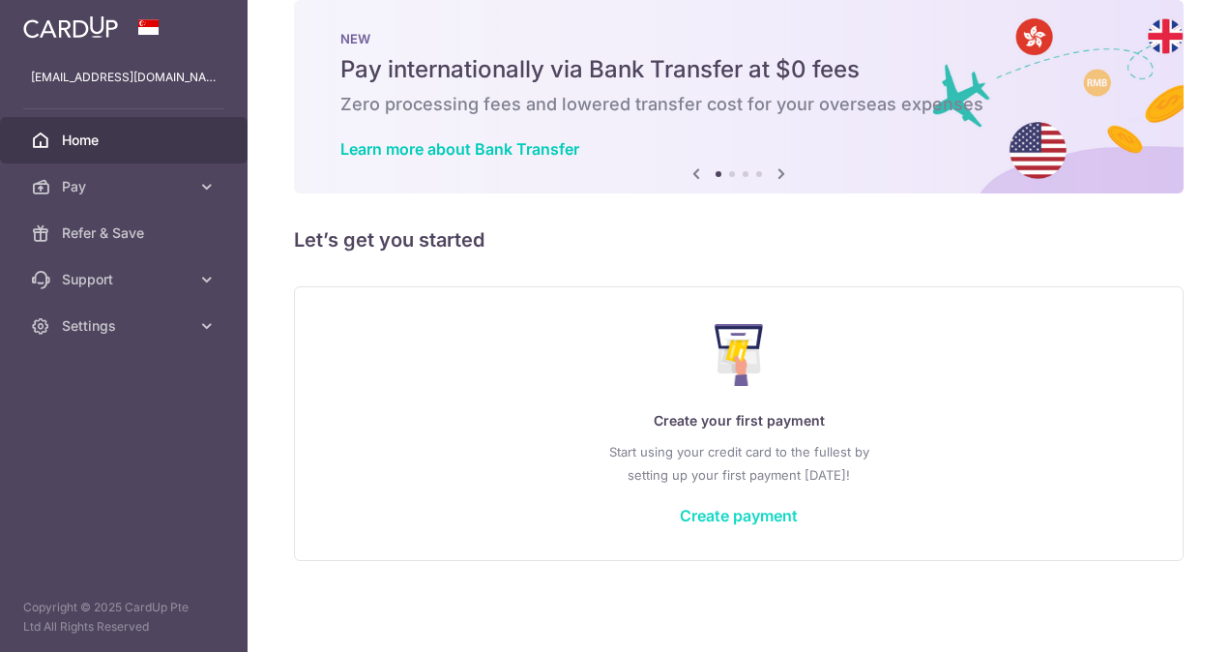
click at [727, 518] on link "Create payment" at bounding box center [739, 515] width 118 height 19
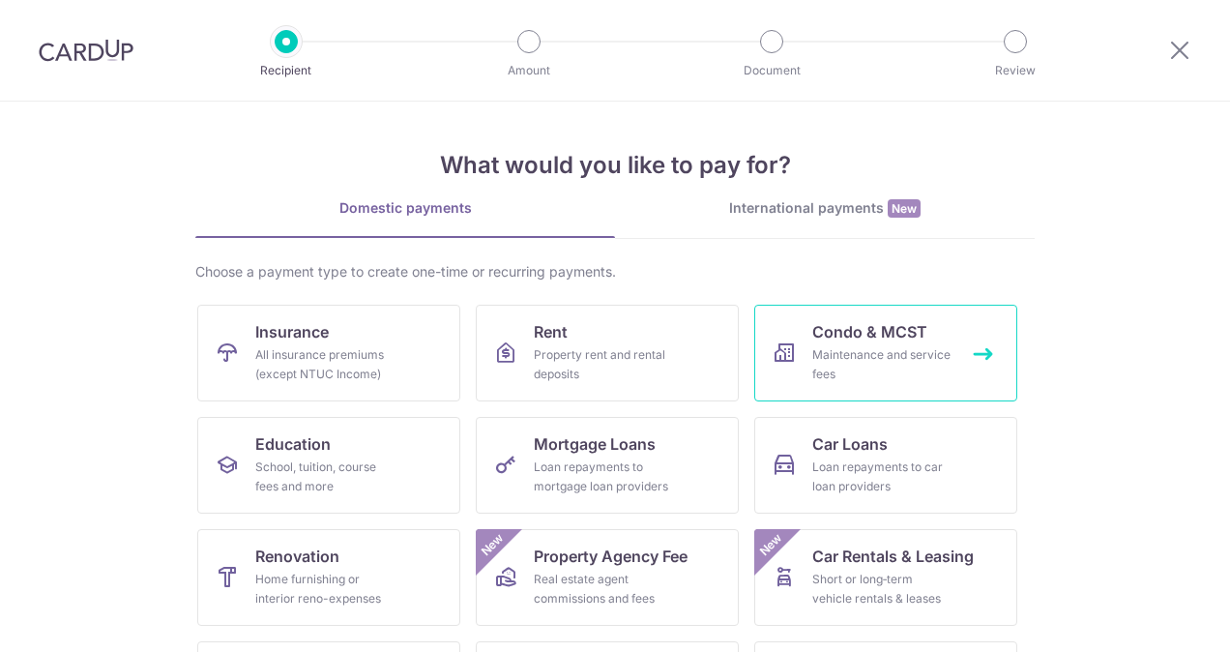
scroll to position [179, 0]
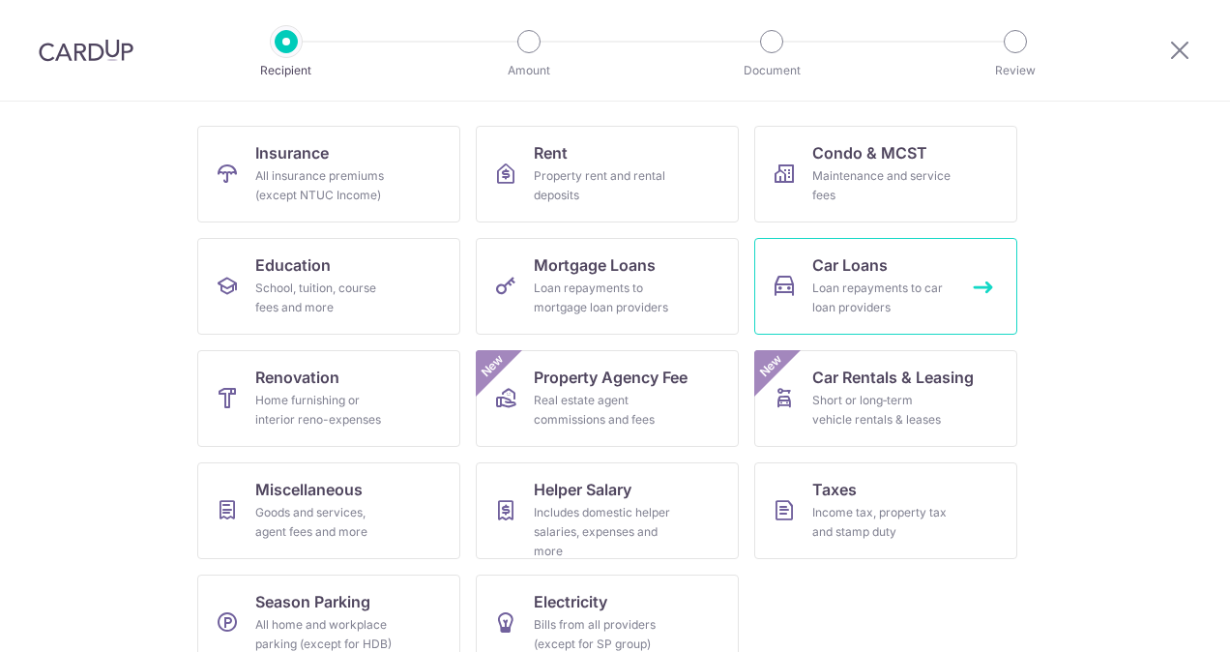
click at [833, 288] on div "Loan repayments to car loan providers" at bounding box center [881, 297] width 139 height 39
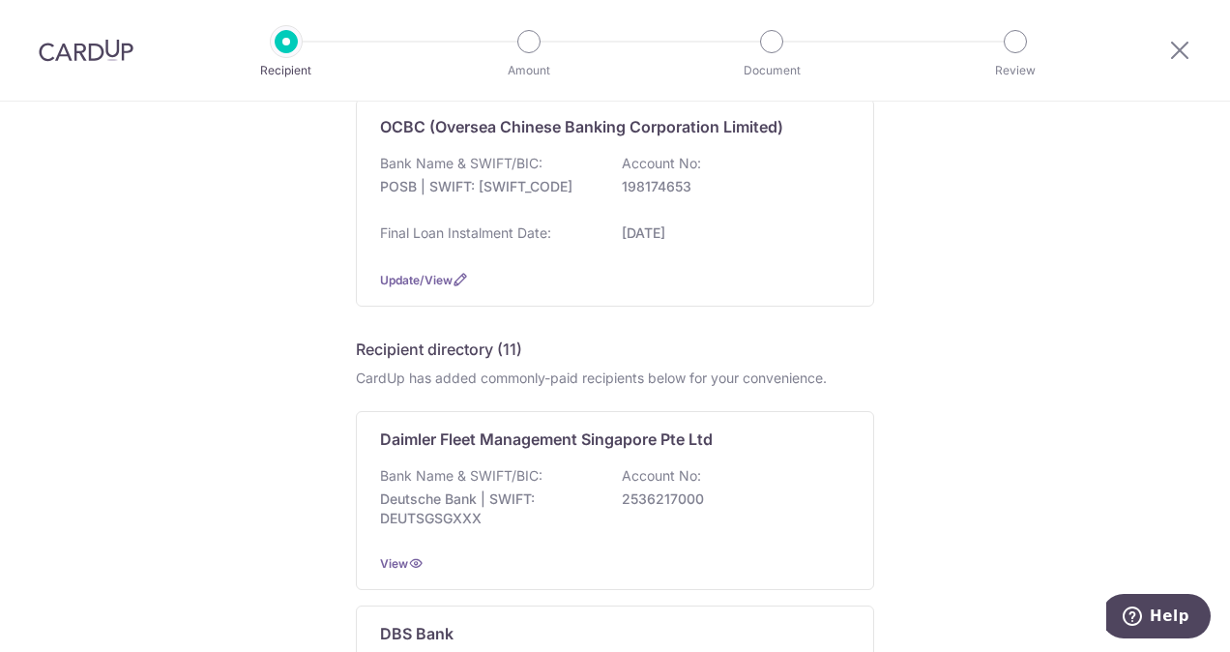
scroll to position [24, 0]
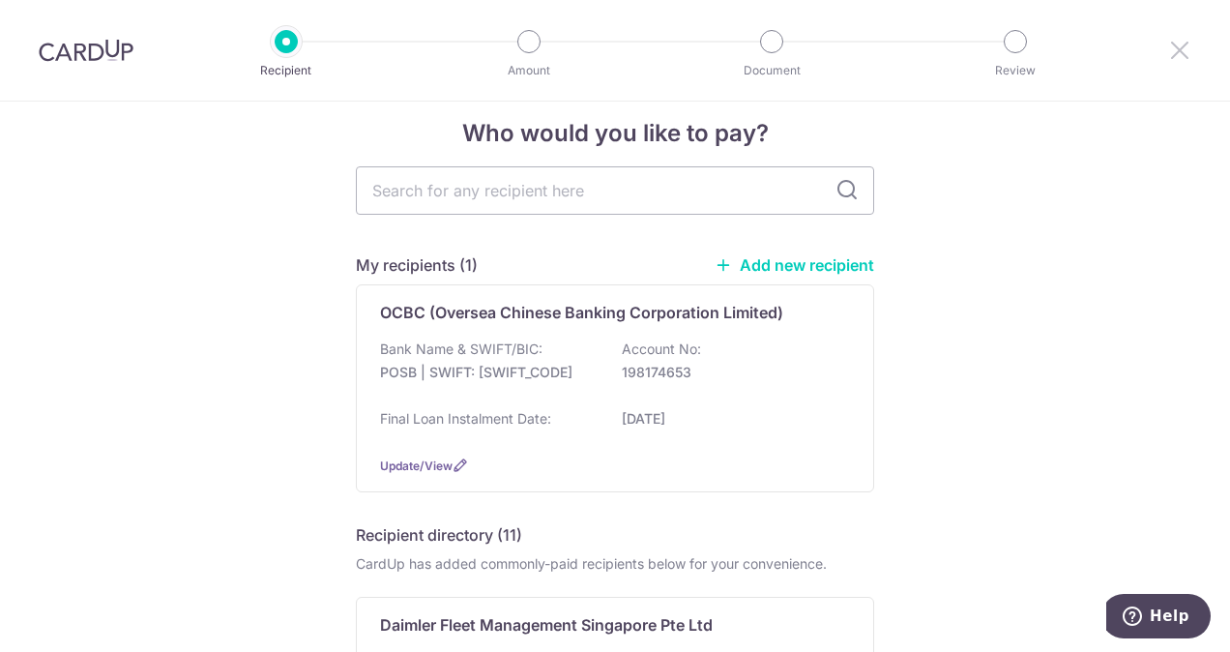
click at [1179, 47] on icon at bounding box center [1179, 50] width 23 height 24
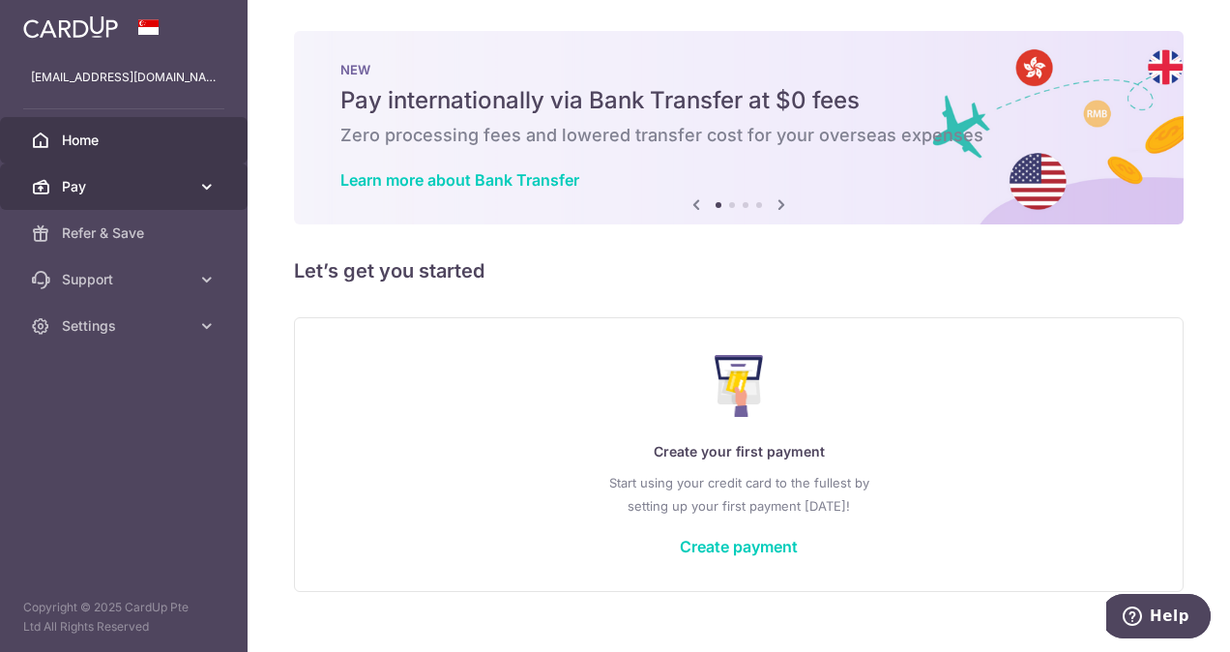
click at [193, 190] on link "Pay" at bounding box center [124, 186] width 248 height 46
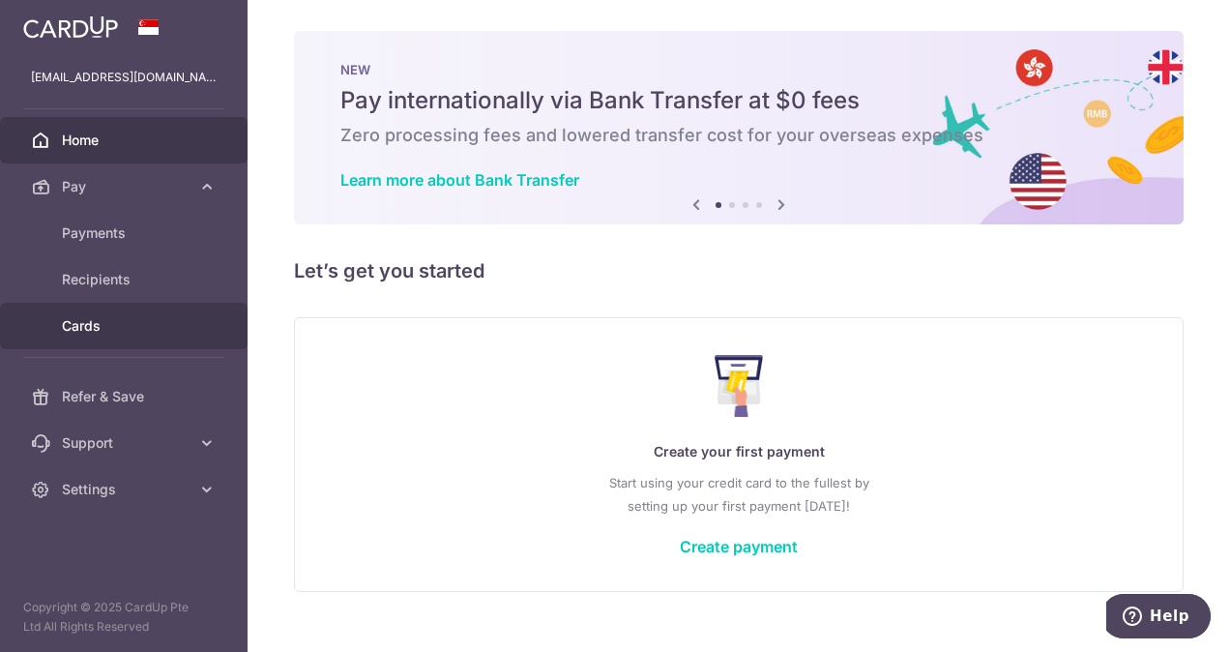
click at [140, 323] on span "Cards" at bounding box center [126, 325] width 128 height 19
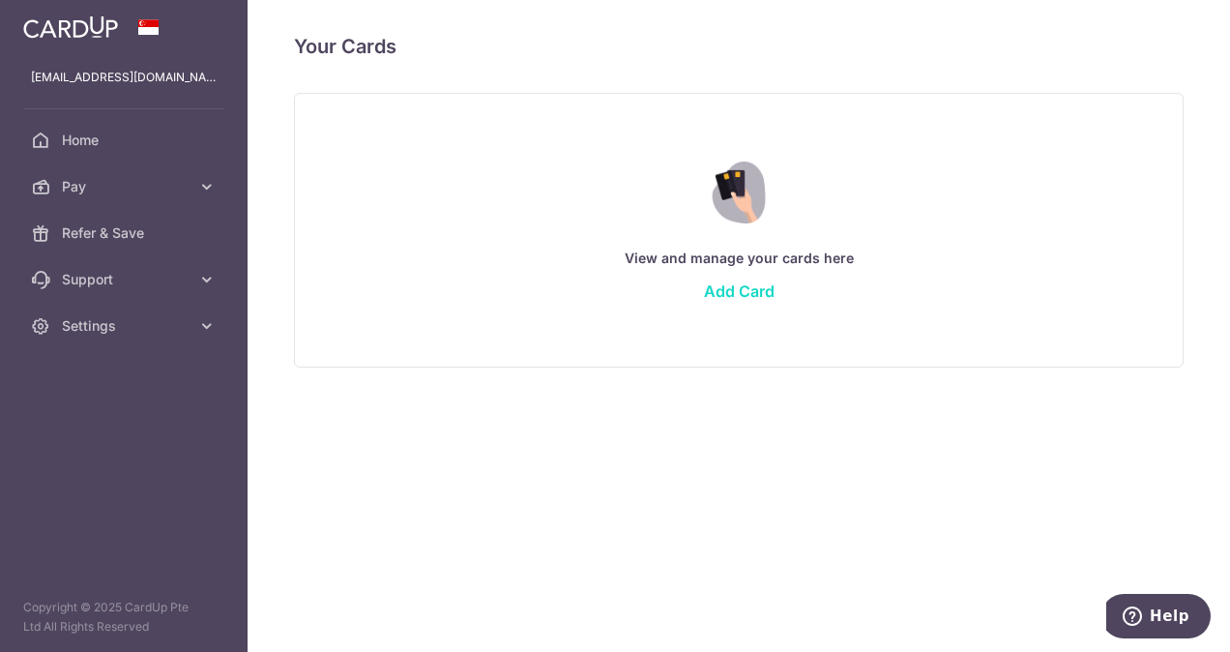
click at [758, 294] on link "Add Card" at bounding box center [739, 290] width 71 height 19
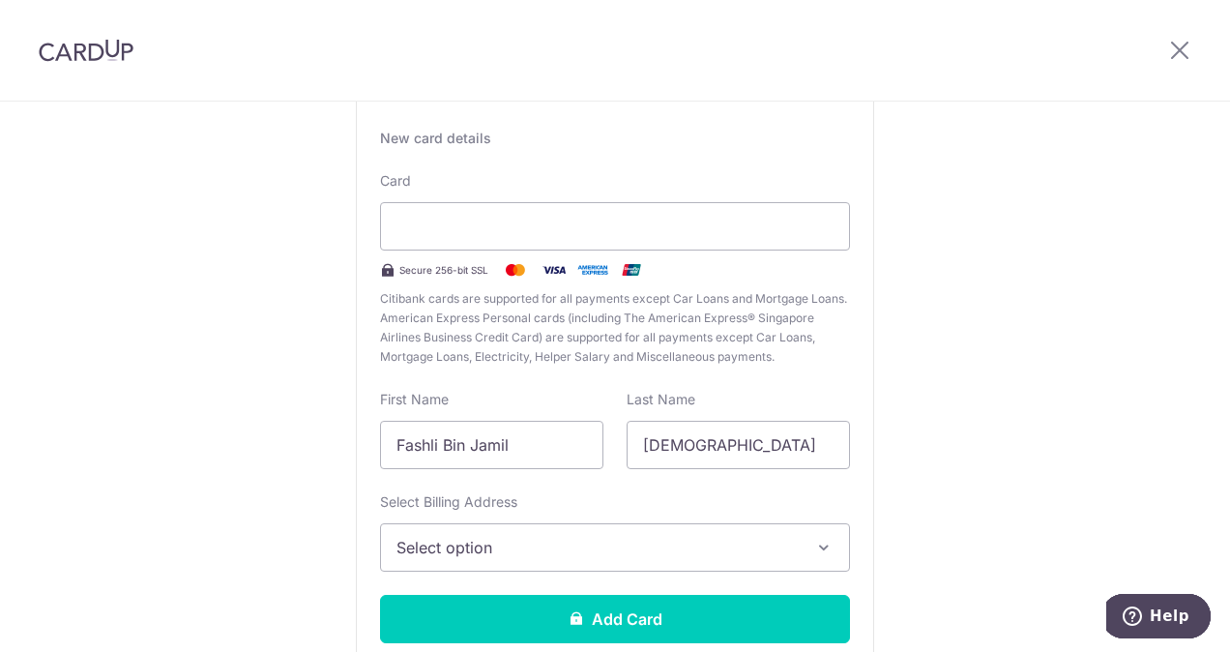
scroll to position [133, 0]
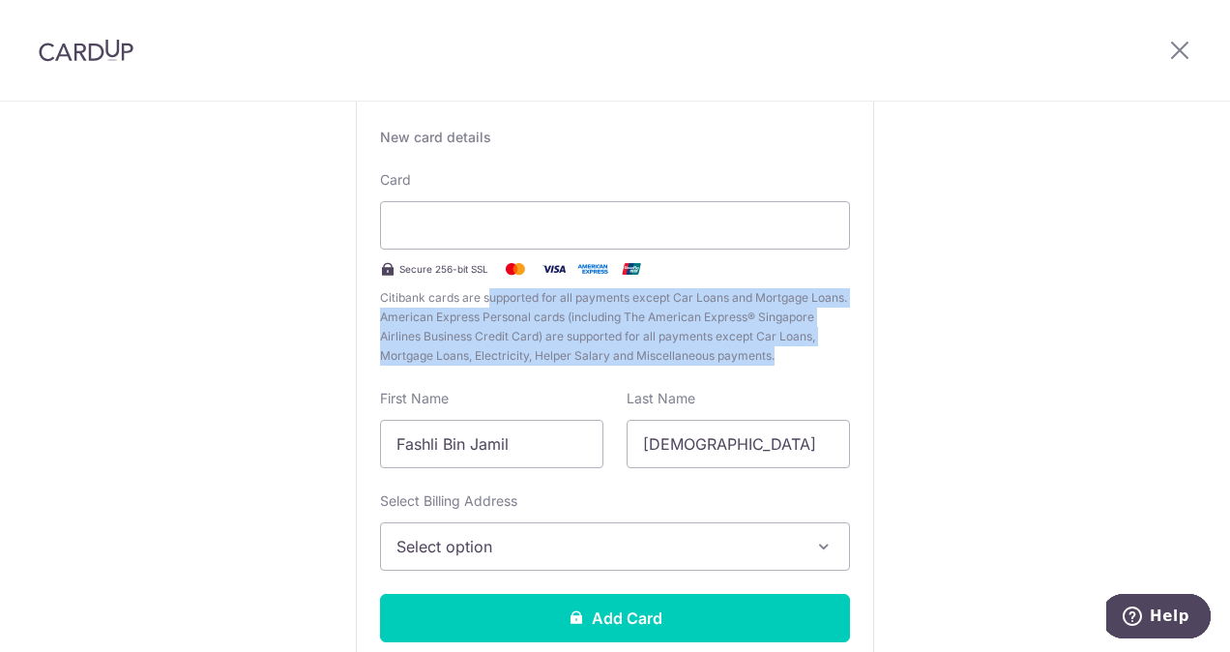
drag, startPoint x: 483, startPoint y: 292, endPoint x: 787, endPoint y: 350, distance: 309.1
click at [787, 350] on span "Citibank cards are supported for all payments except Car Loans and Mortgage Loa…" at bounding box center [615, 326] width 470 height 77
click at [776, 353] on span "Citibank cards are supported for all payments except Car Loans and Mortgage Loa…" at bounding box center [615, 326] width 470 height 77
drag, startPoint x: 776, startPoint y: 353, endPoint x: 375, endPoint y: 304, distance: 404.3
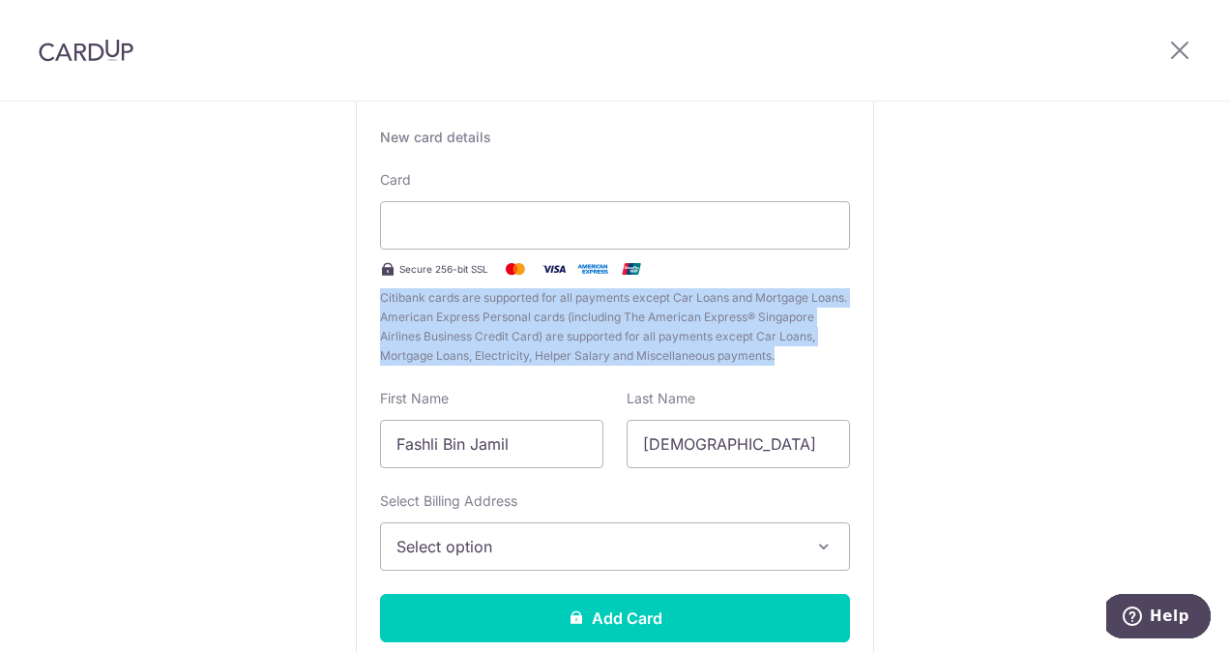
click at [380, 304] on span "Citibank cards are supported for all payments except Car Loans and Mortgage Loa…" at bounding box center [615, 326] width 470 height 77
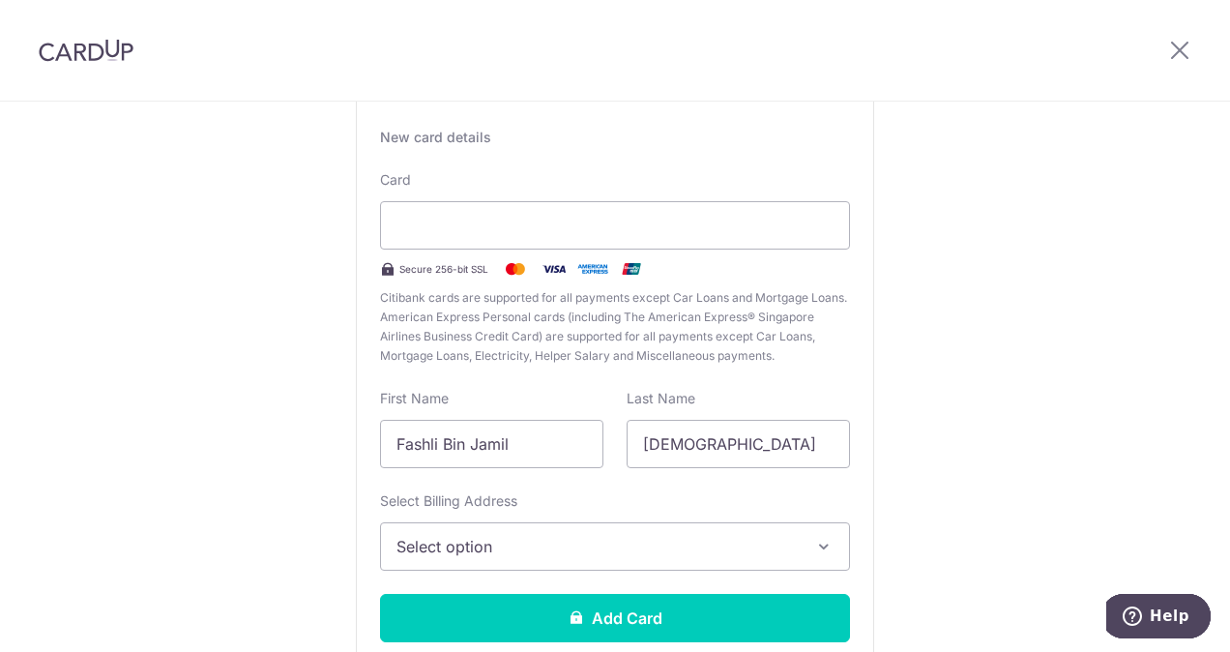
click at [666, 309] on span "Citibank cards are supported for all payments except Car Loans and Mortgage Loa…" at bounding box center [615, 326] width 470 height 77
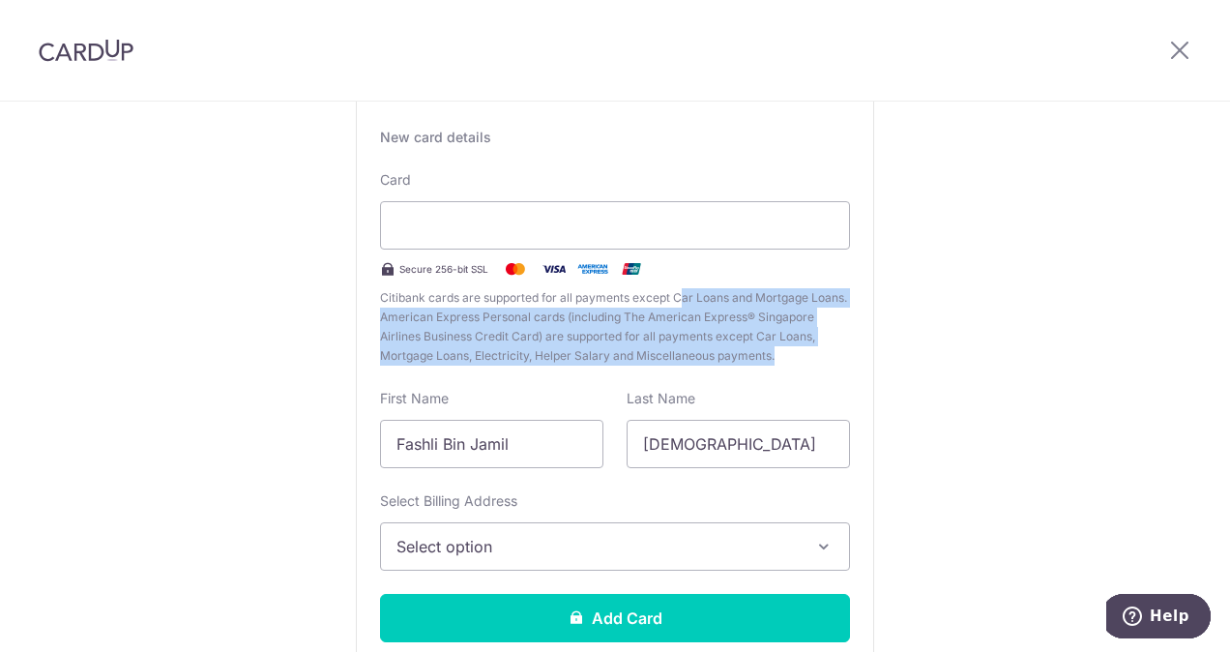
drag, startPoint x: 675, startPoint y: 296, endPoint x: 779, endPoint y: 347, distance: 116.3
click at [779, 347] on span "Citibank cards are supported for all payments except Car Loans and Mortgage Loa…" at bounding box center [615, 326] width 470 height 77
click at [750, 358] on span "Citibank cards are supported for all payments except Car Loans and Mortgage Loa…" at bounding box center [615, 326] width 470 height 77
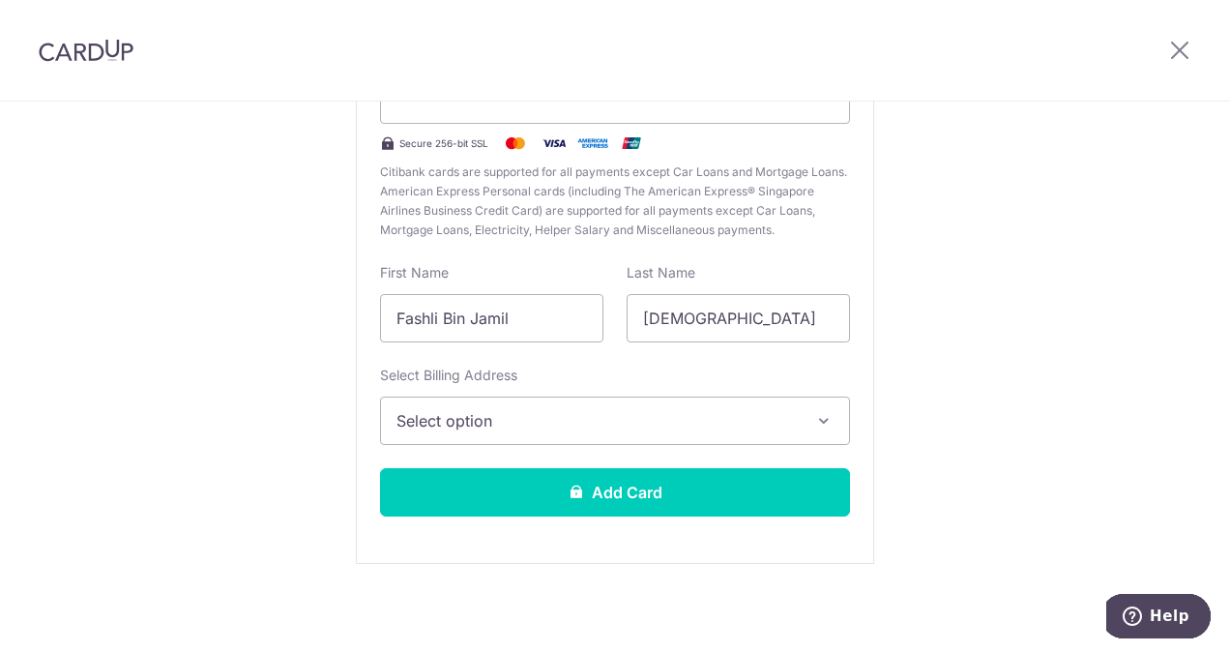
scroll to position [0, 0]
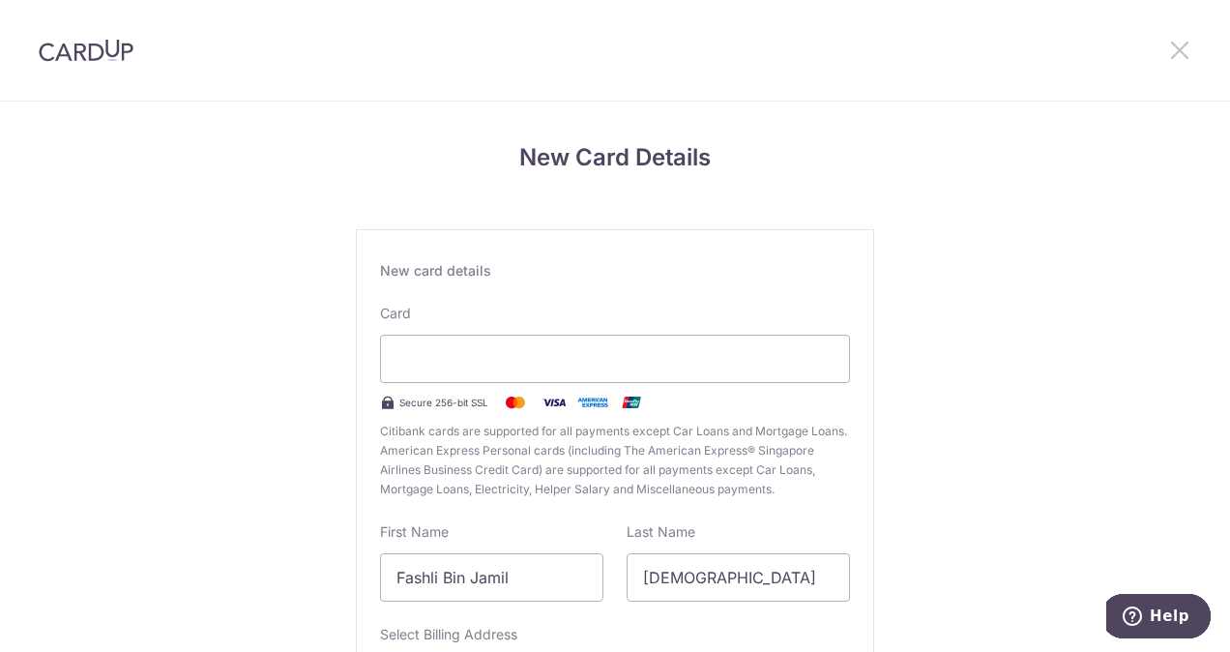
click at [1183, 49] on icon at bounding box center [1179, 50] width 23 height 24
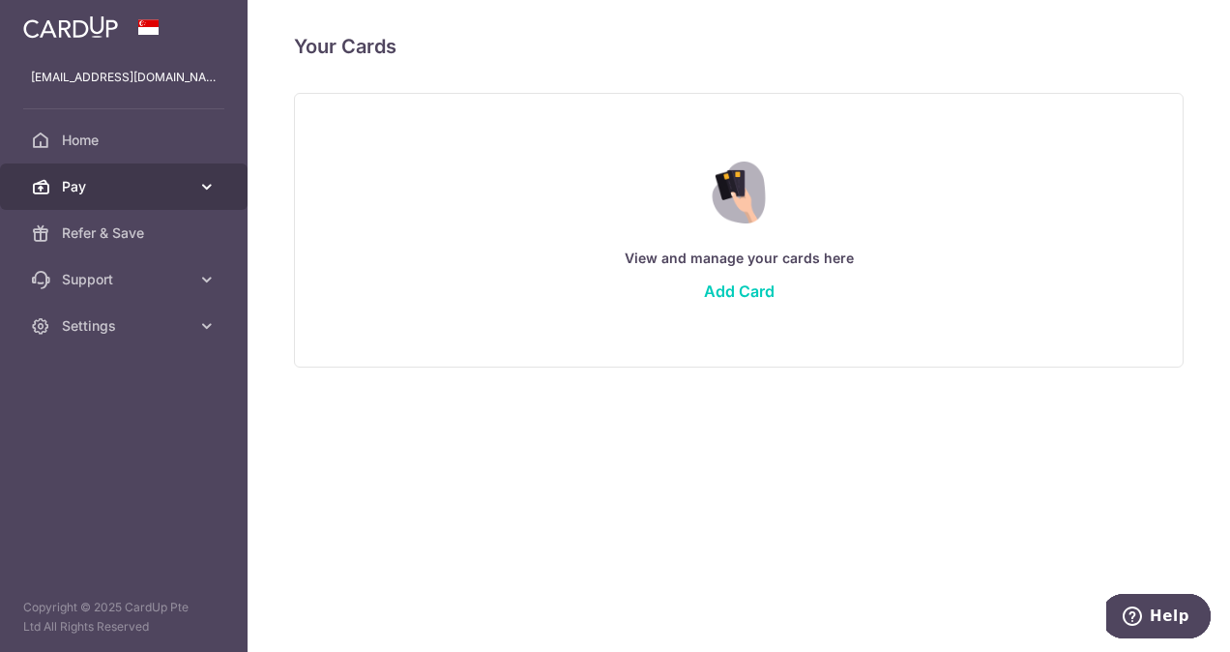
click at [186, 203] on link "Pay" at bounding box center [124, 186] width 248 height 46
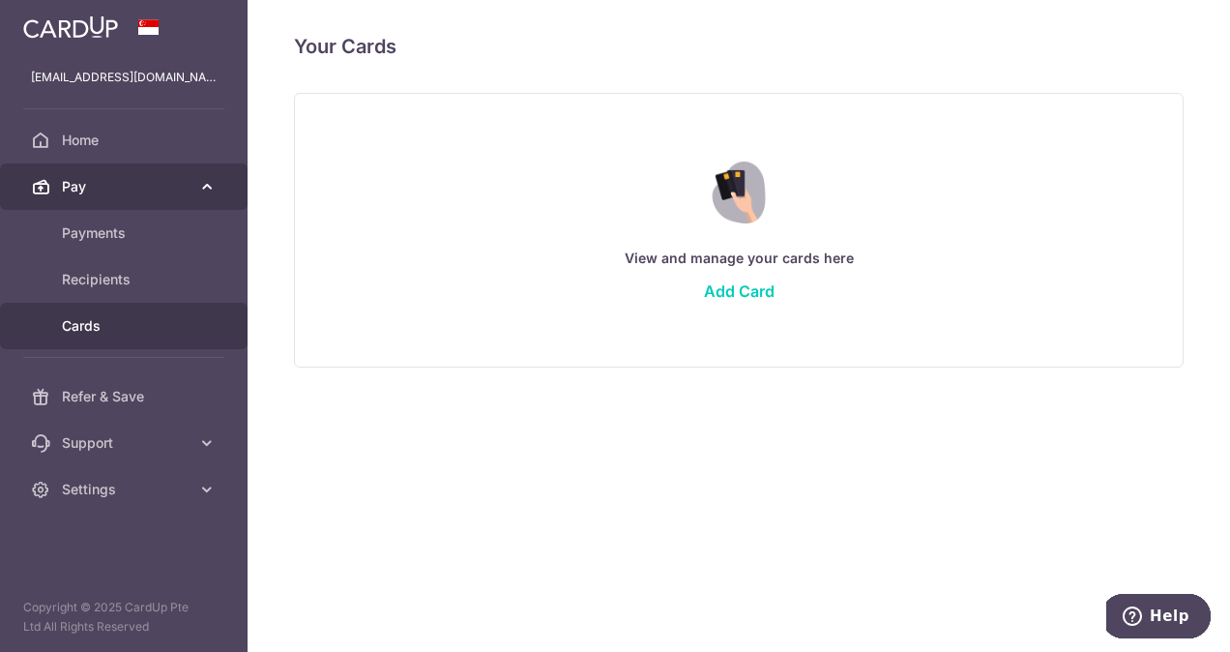
click at [102, 198] on link "Pay" at bounding box center [124, 186] width 248 height 46
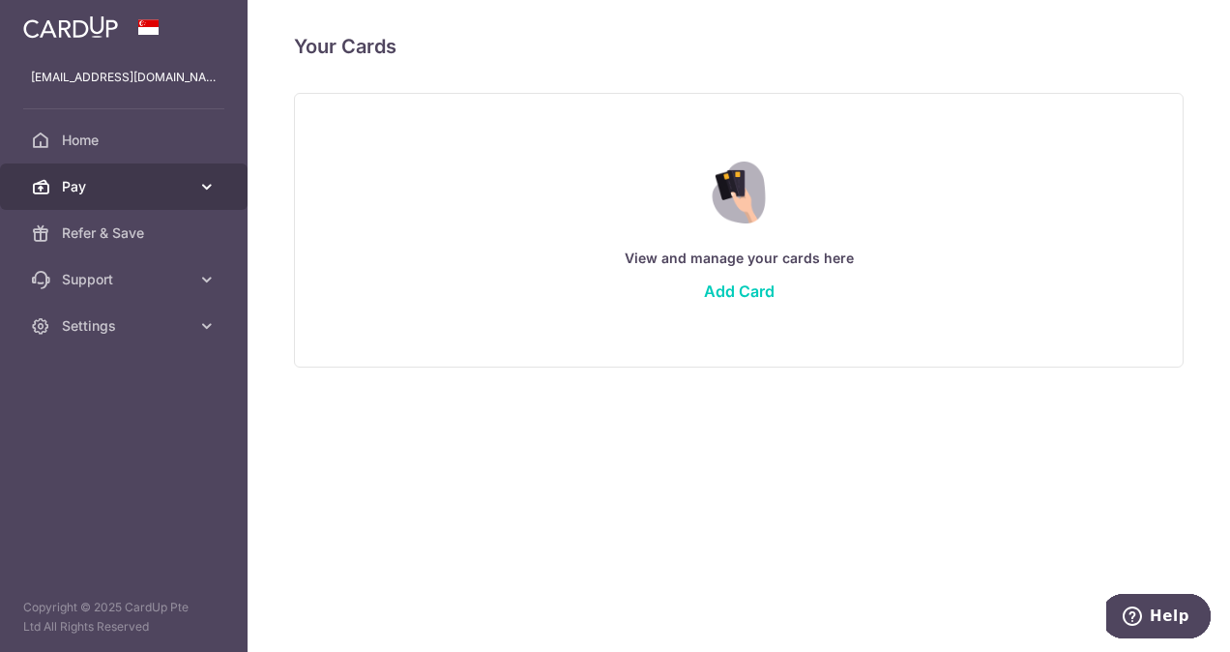
click at [90, 195] on span "Pay" at bounding box center [126, 186] width 128 height 19
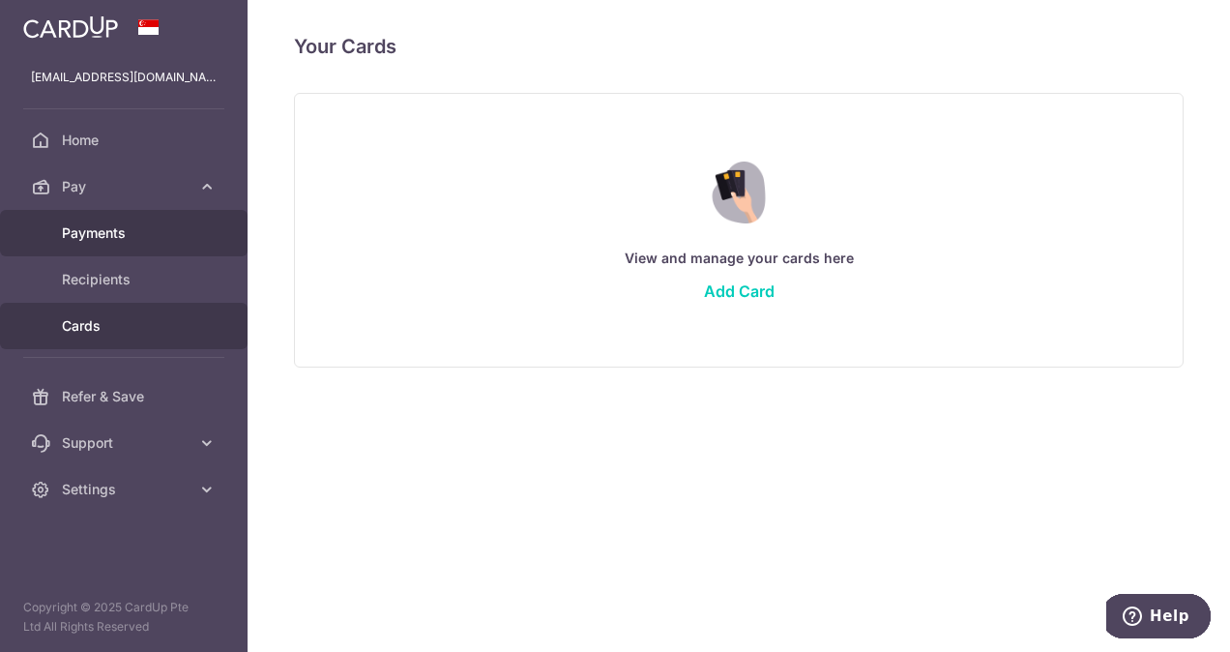
click at [95, 219] on link "Payments" at bounding box center [124, 233] width 248 height 46
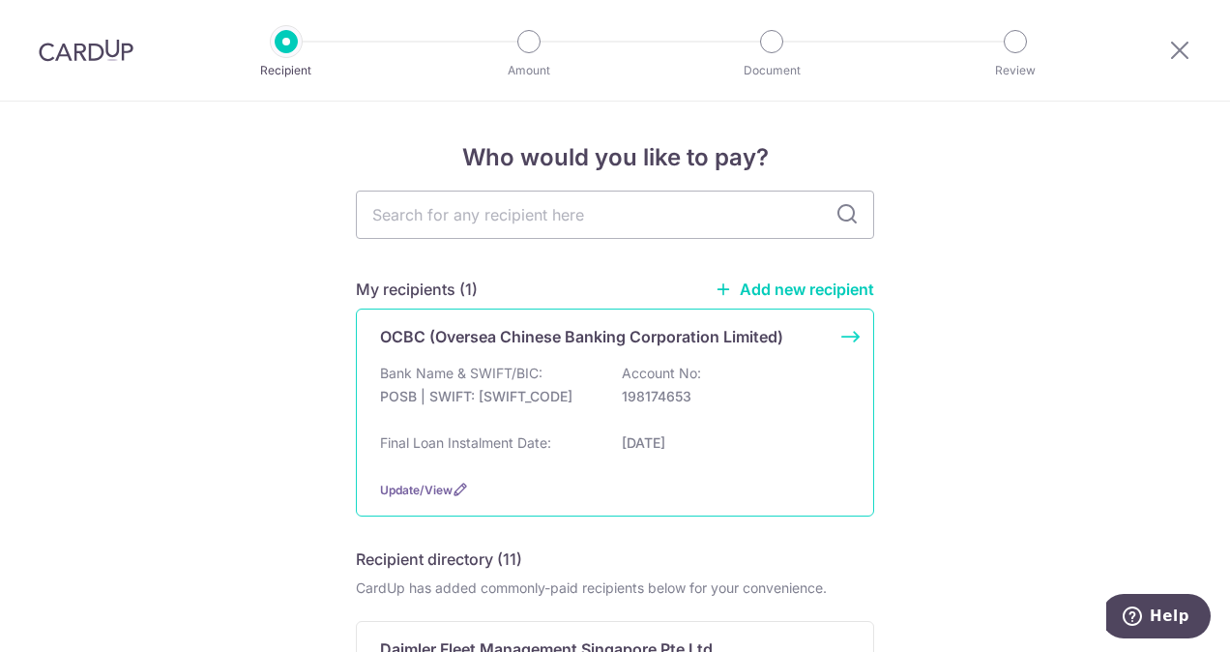
click at [686, 387] on p "198174653" at bounding box center [730, 396] width 217 height 19
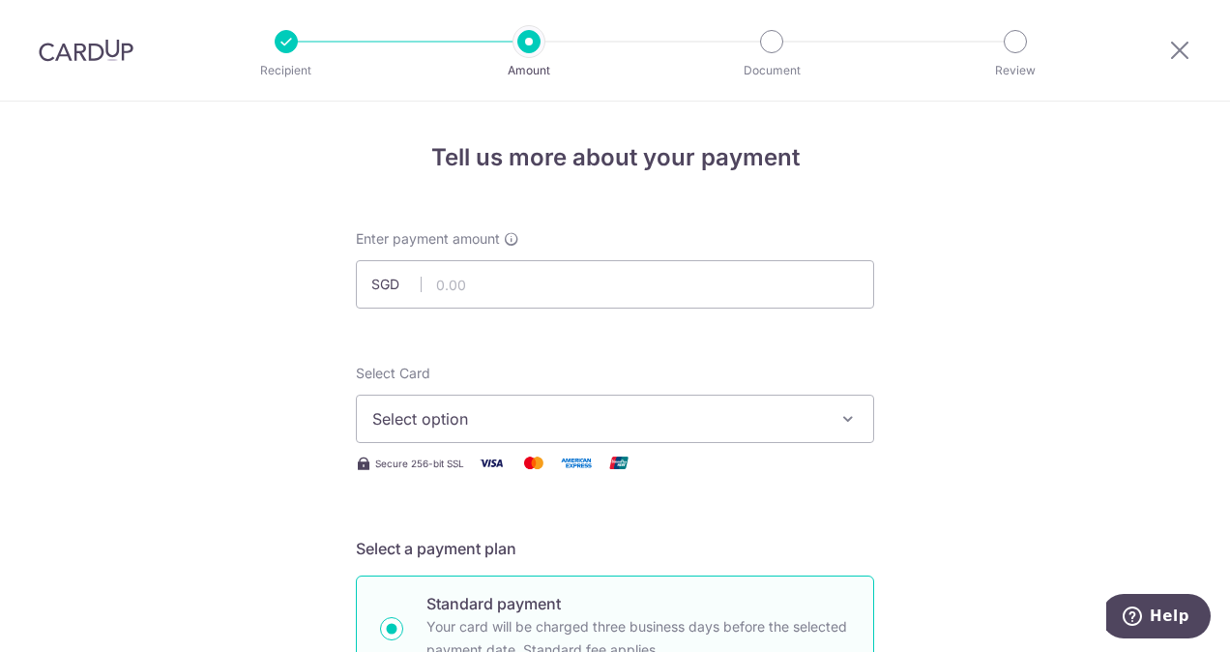
click at [690, 414] on span "Select option" at bounding box center [597, 418] width 451 height 23
click at [552, 373] on div "Select Card Select option Add credit card" at bounding box center [615, 403] width 518 height 79
click at [502, 471] on img at bounding box center [491, 463] width 39 height 24
click at [489, 408] on span "Select option" at bounding box center [597, 418] width 451 height 23
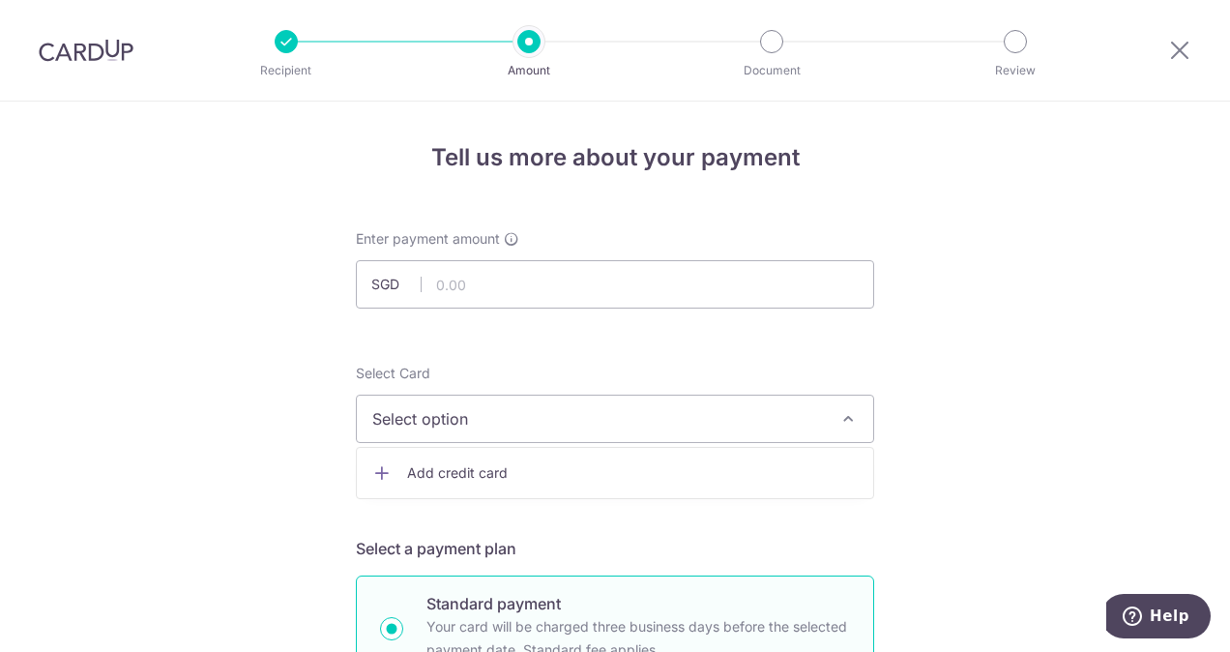
click at [492, 458] on link "Add credit card" at bounding box center [615, 472] width 516 height 35
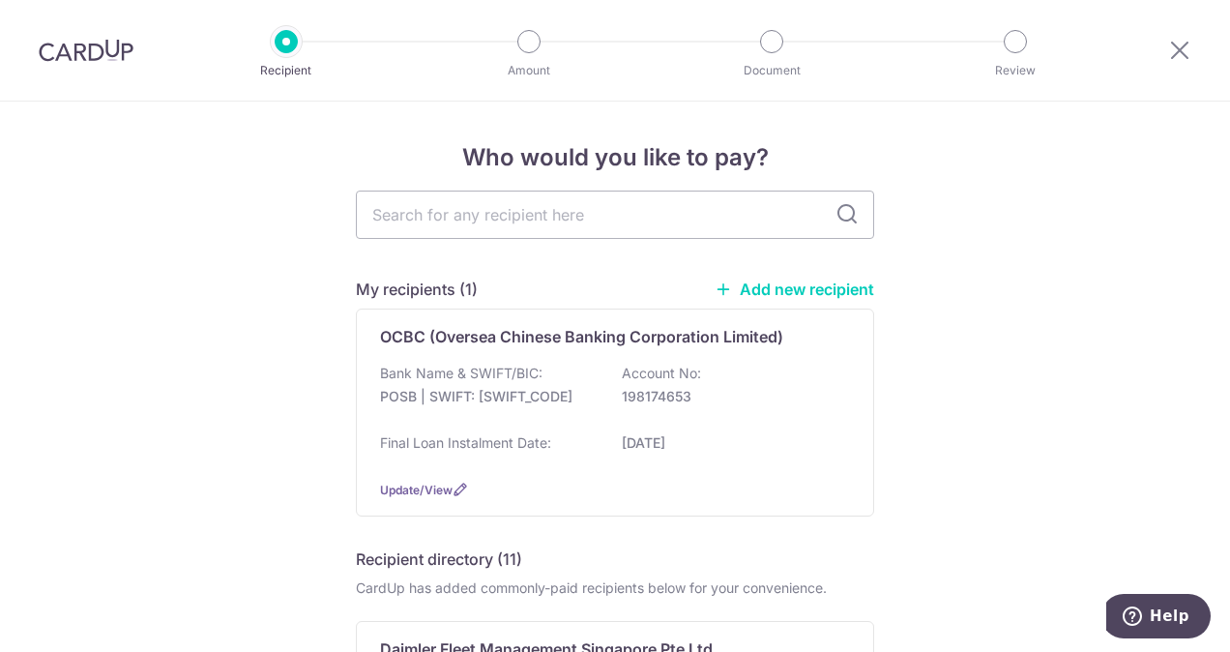
click at [76, 33] on div at bounding box center [86, 50] width 172 height 101
click at [1164, 41] on div at bounding box center [1179, 50] width 101 height 101
click at [1174, 48] on icon at bounding box center [1179, 50] width 23 height 24
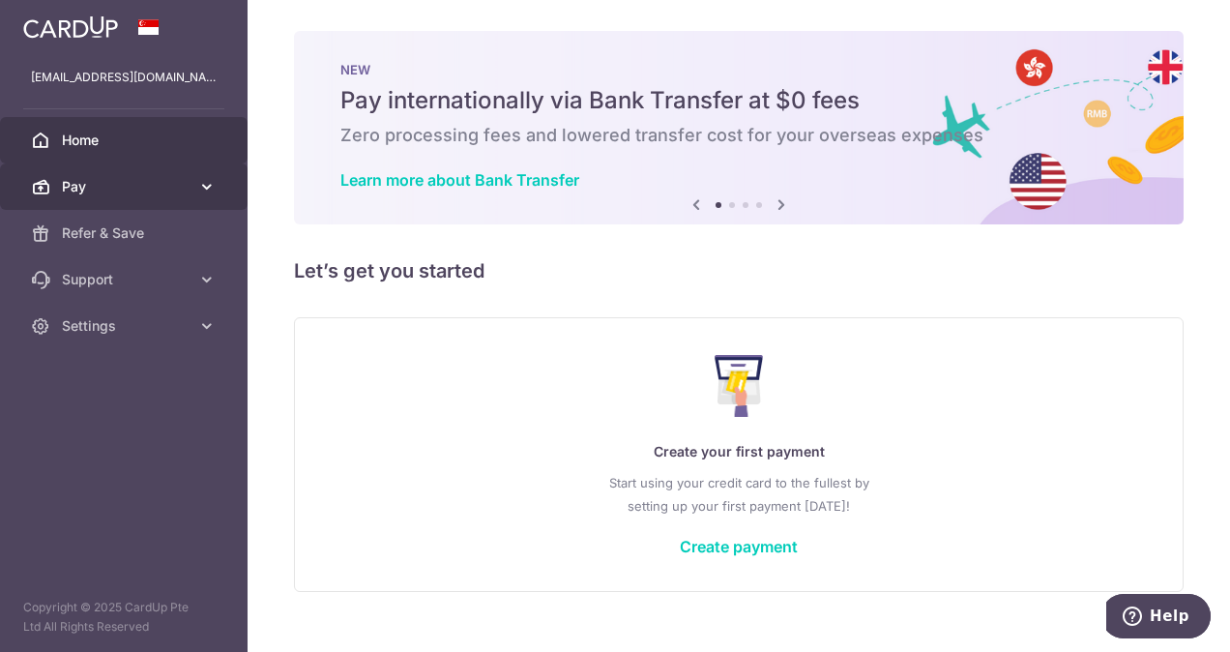
click at [219, 170] on link "Pay" at bounding box center [124, 186] width 248 height 46
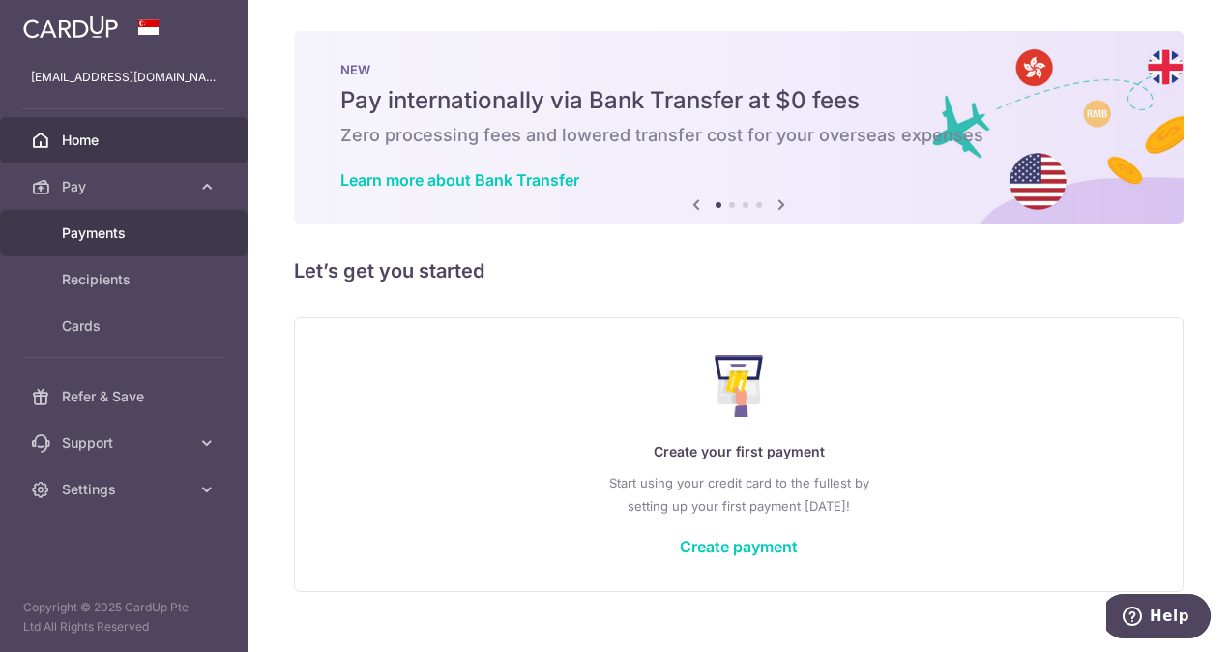
click at [160, 232] on span "Payments" at bounding box center [126, 232] width 128 height 19
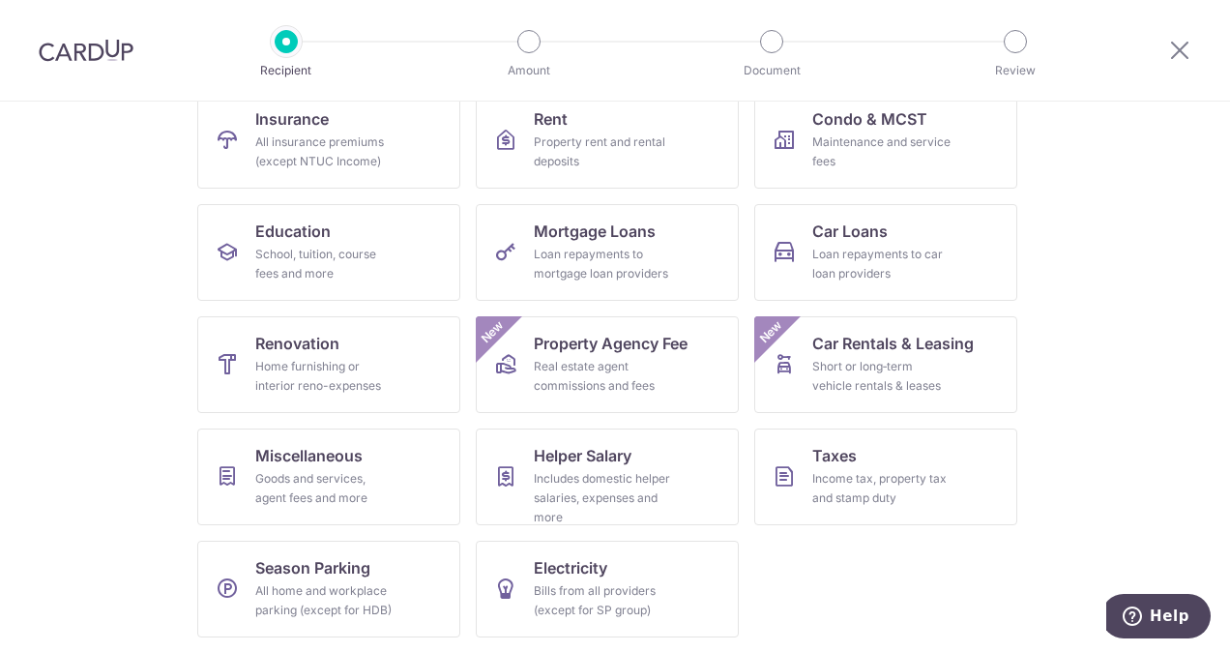
click at [1054, 351] on section "What would you like to pay for? Domestic payments International payments New Ch…" at bounding box center [615, 377] width 1230 height 550
click at [938, 284] on link "Car Loans Loan repayments to car loan providers" at bounding box center [885, 252] width 263 height 97
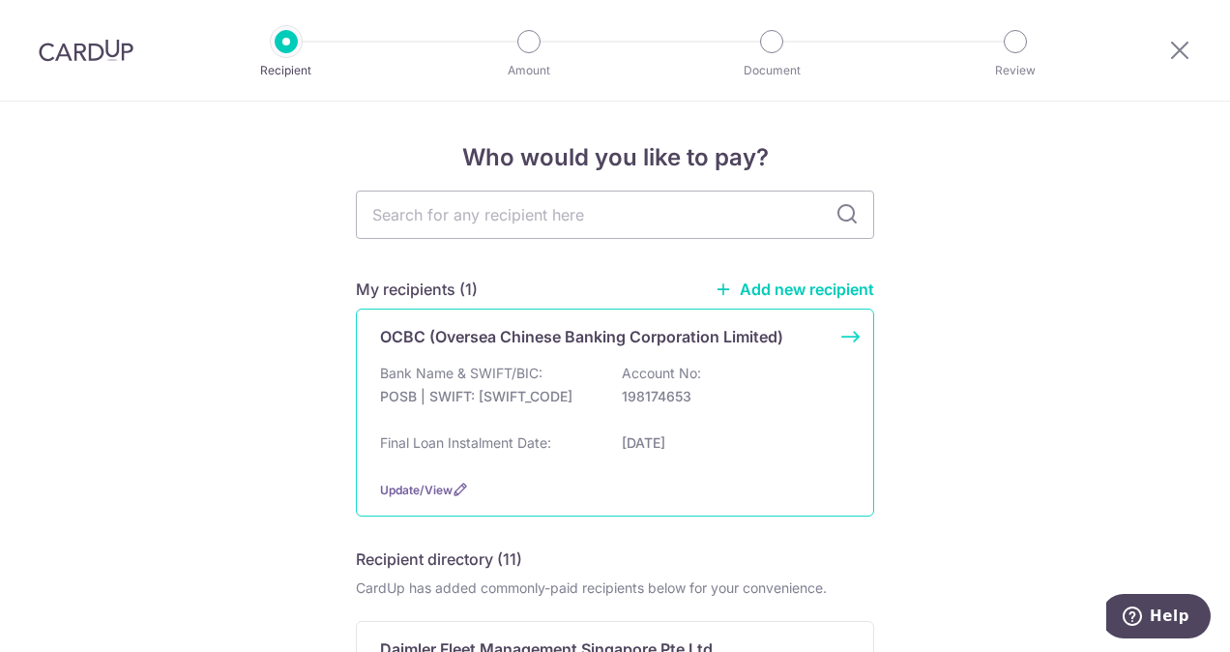
click at [625, 376] on p "Account No:" at bounding box center [661, 373] width 79 height 19
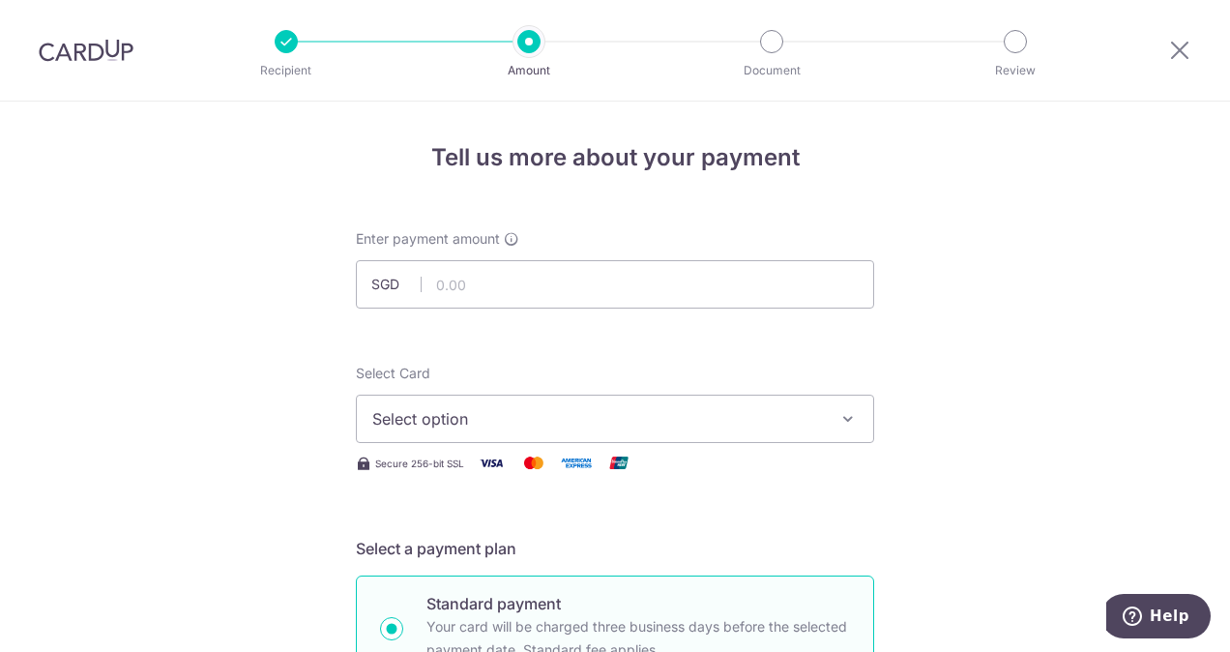
click at [732, 396] on button "Select option" at bounding box center [615, 418] width 518 height 48
click at [619, 447] on ul "Add credit card" at bounding box center [615, 473] width 518 height 52
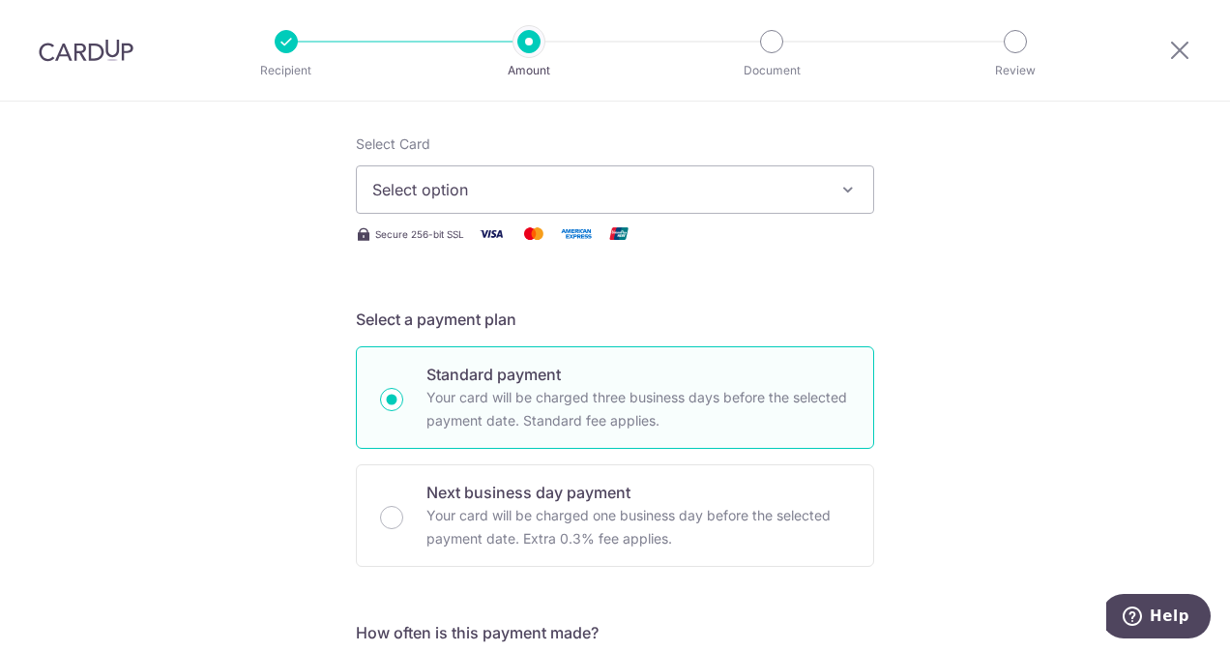
scroll to position [233, 0]
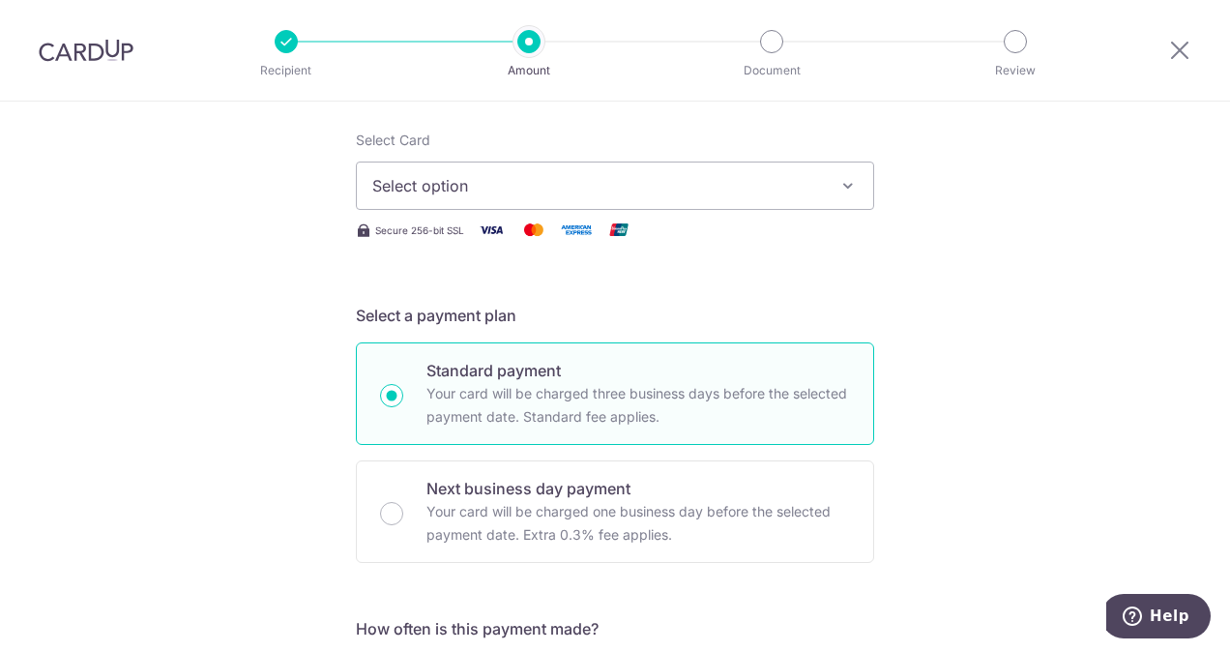
click at [685, 202] on button "Select option" at bounding box center [615, 185] width 518 height 48
click at [574, 228] on link "Add credit card" at bounding box center [615, 239] width 516 height 35
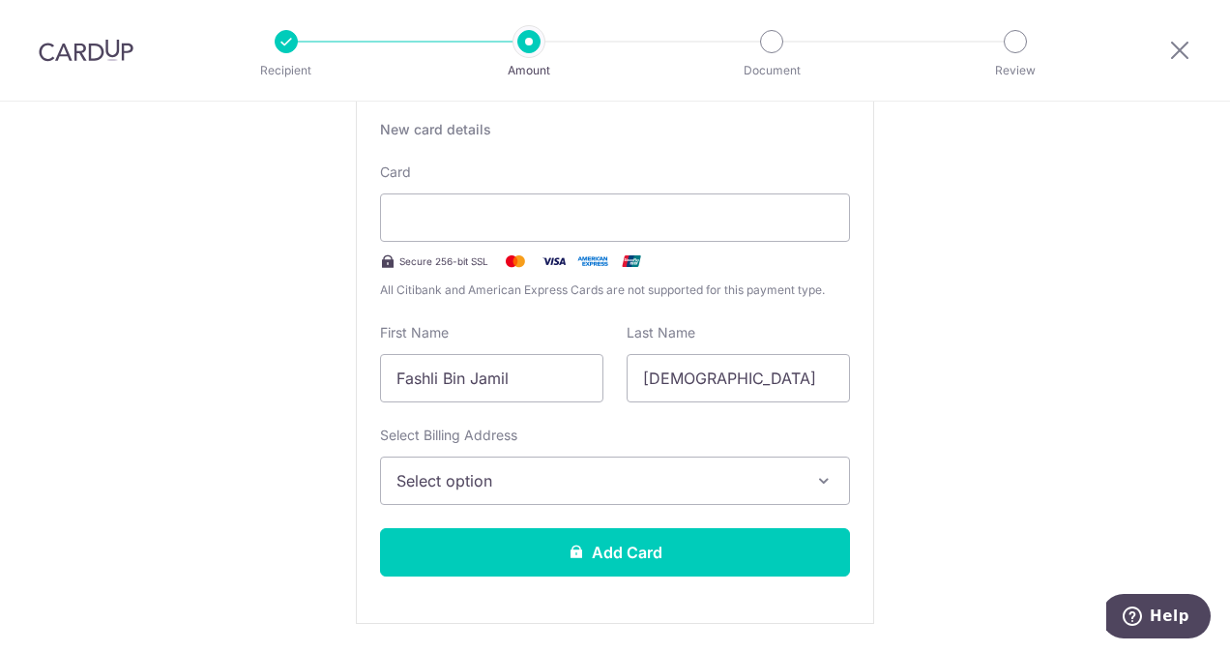
scroll to position [393, 0]
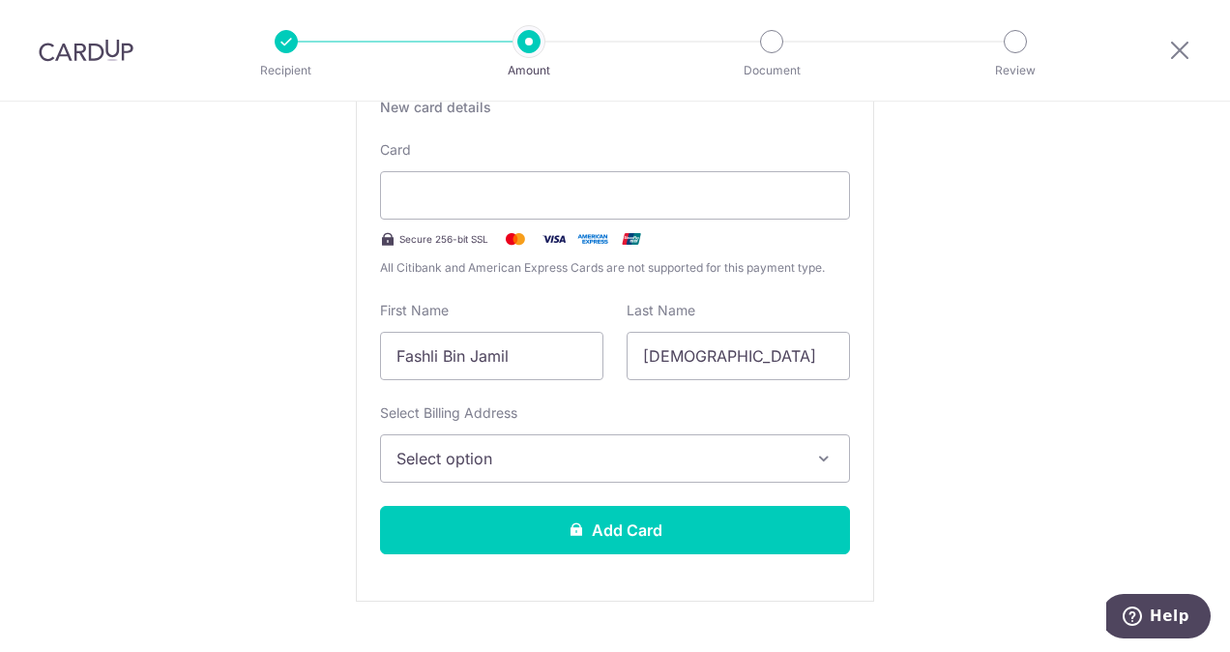
click at [563, 274] on span "All Citibank and American Express Cards are not supported for this payment type." at bounding box center [615, 267] width 470 height 19
click at [1178, 43] on icon at bounding box center [1179, 50] width 23 height 24
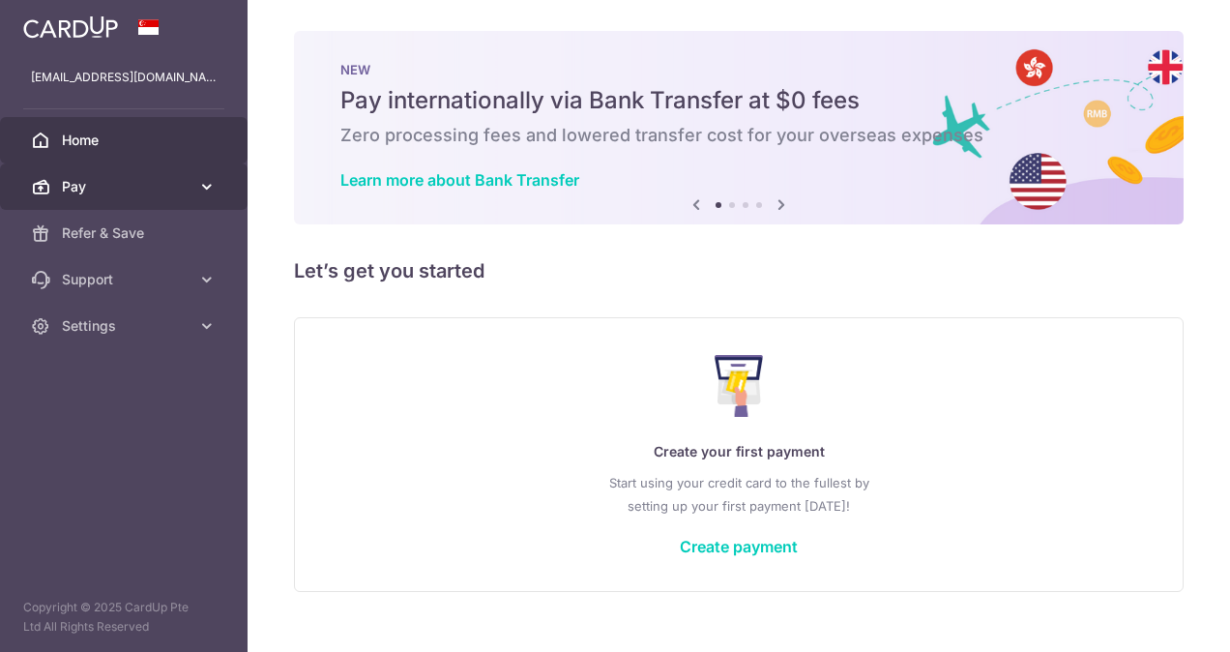
click at [184, 173] on link "Pay" at bounding box center [124, 186] width 248 height 46
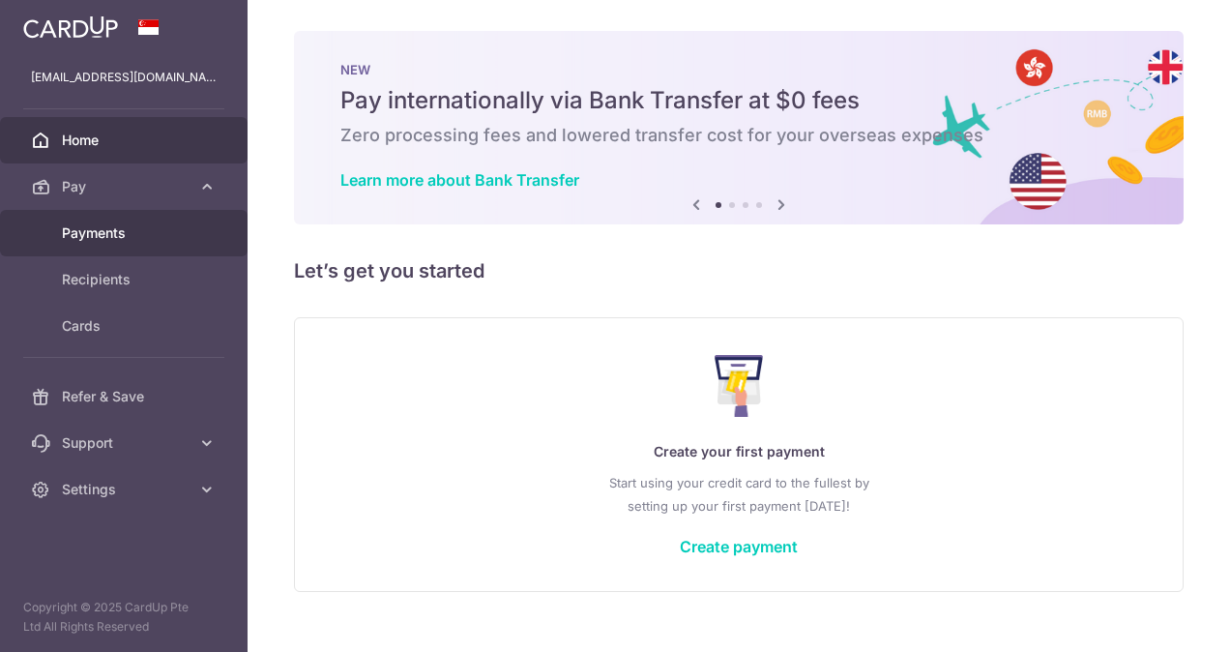
click at [95, 230] on span "Payments" at bounding box center [126, 232] width 128 height 19
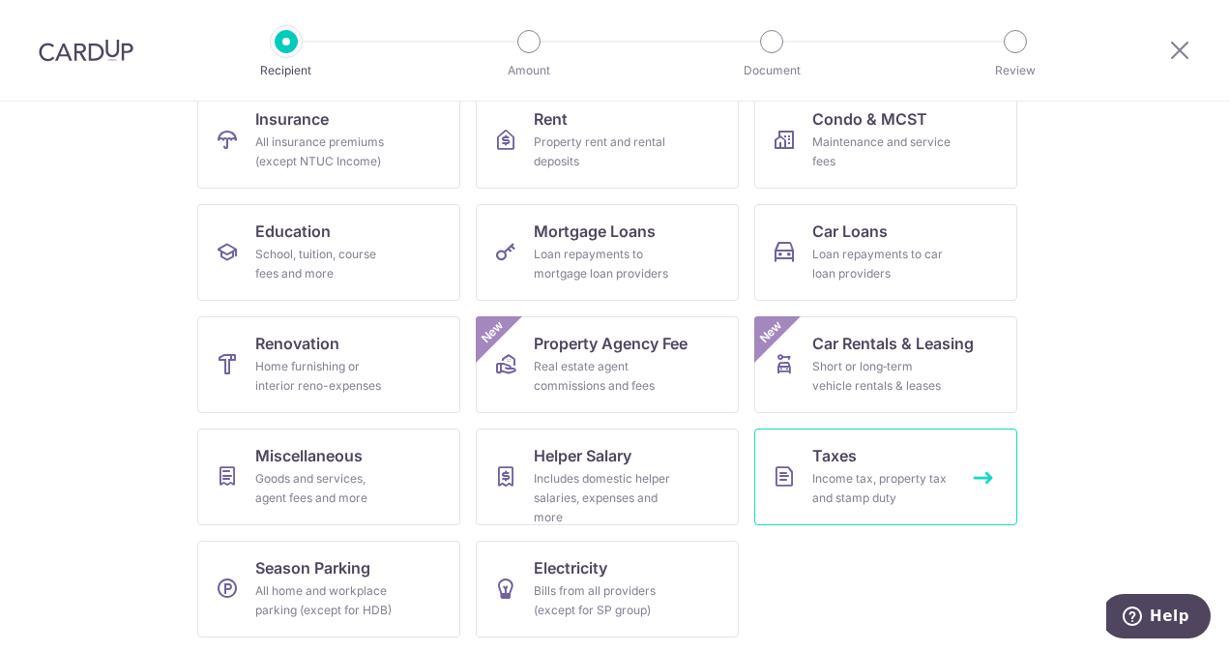
click at [947, 503] on link "Taxes Income tax, property tax and stamp duty" at bounding box center [885, 476] width 263 height 97
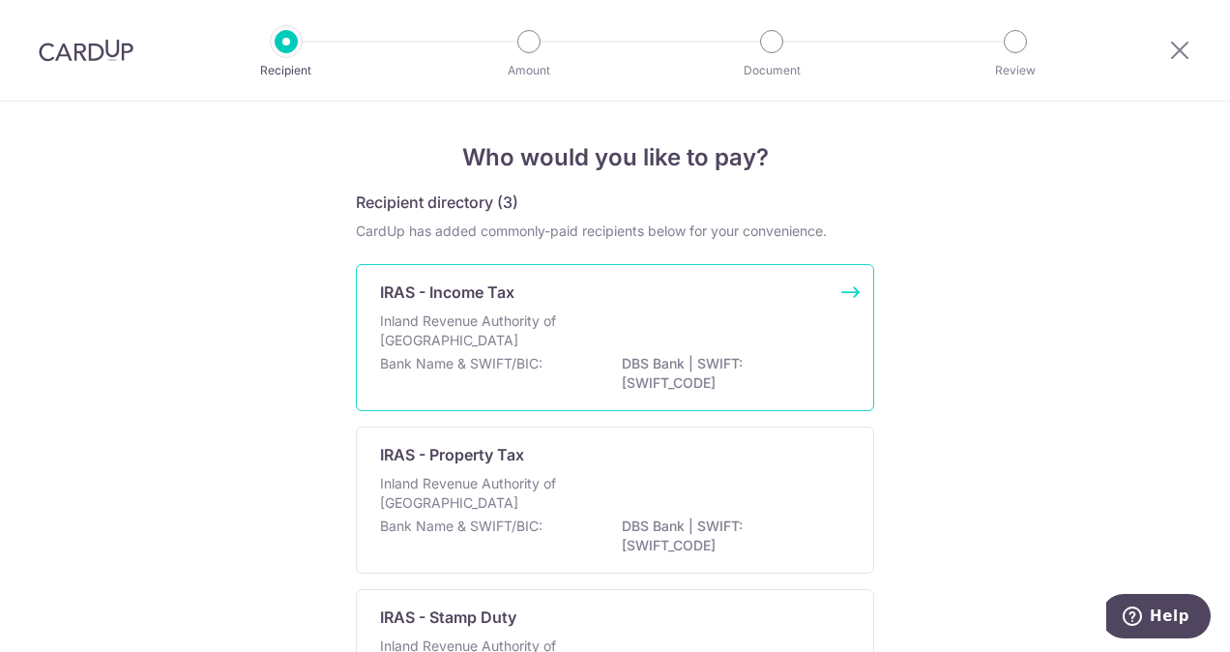
click at [760, 324] on div "Inland Revenue Authority of Singapore" at bounding box center [615, 332] width 470 height 43
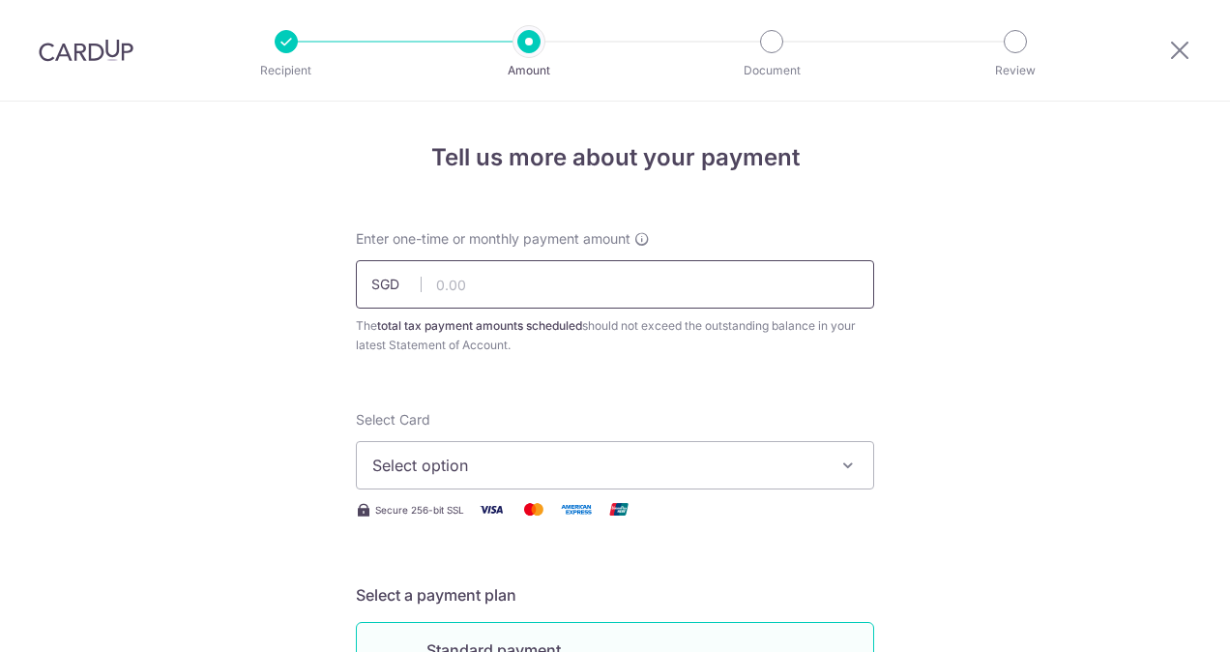
click at [582, 292] on input "text" at bounding box center [615, 284] width 518 height 48
type input "205.00"
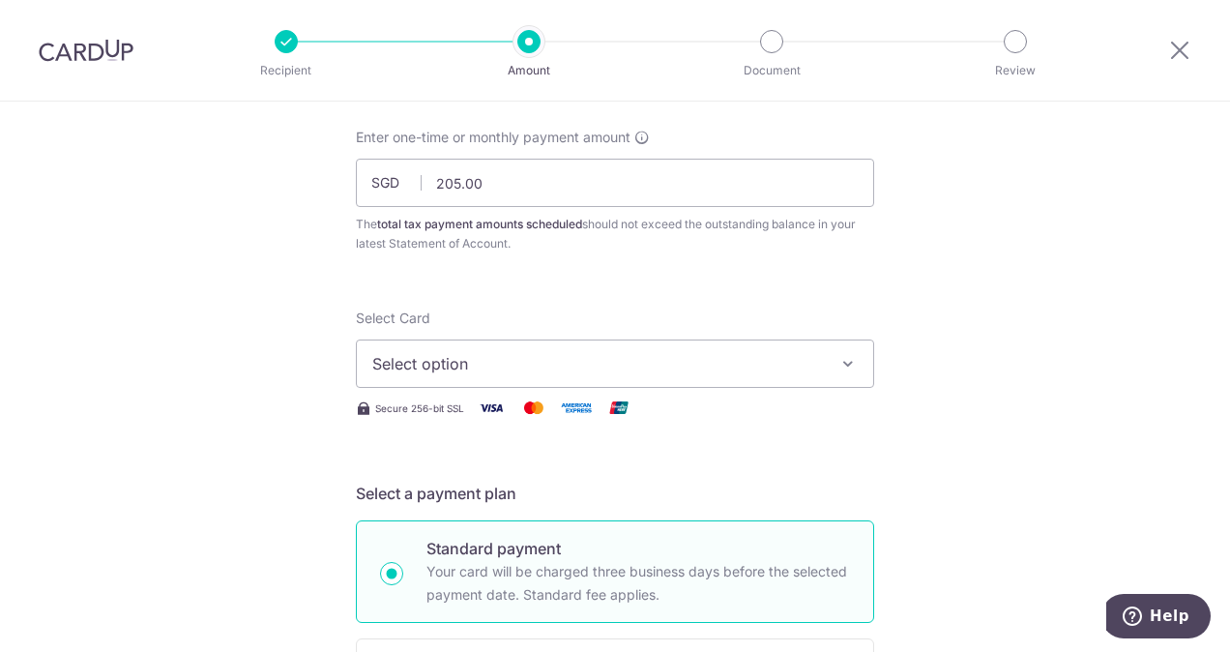
scroll to position [102, 0]
click at [430, 353] on span "Select option" at bounding box center [597, 362] width 451 height 23
click at [470, 417] on span "Add credit card" at bounding box center [632, 416] width 451 height 19
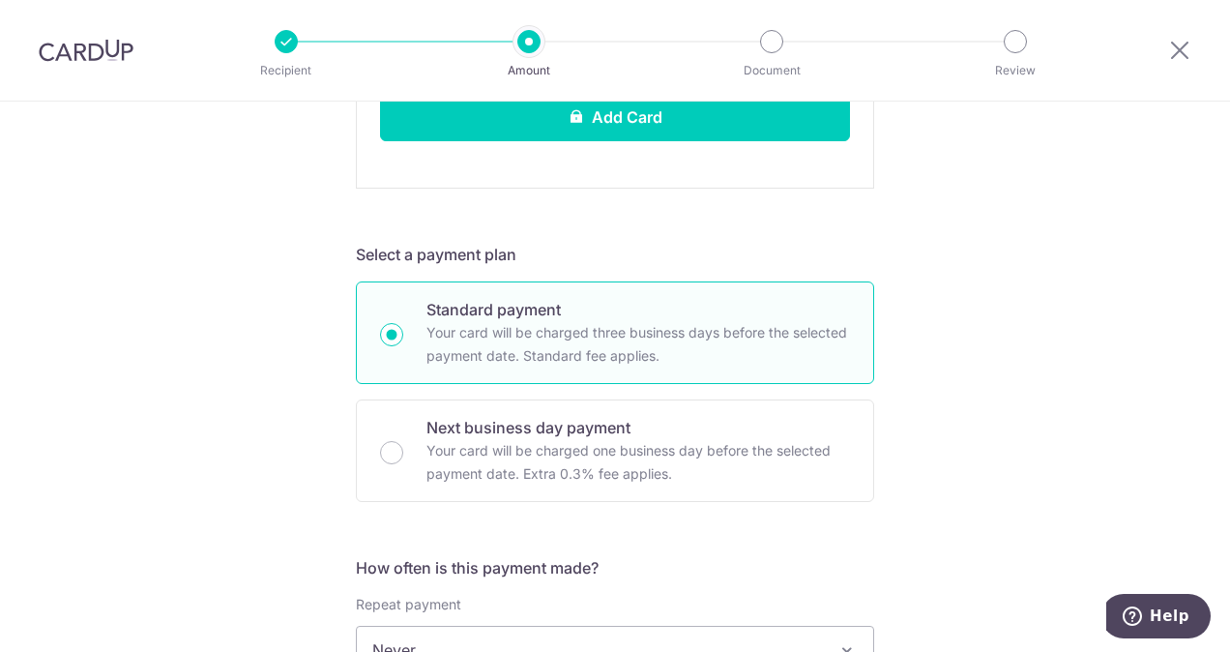
scroll to position [903, 0]
